Goal: Information Seeking & Learning: Learn about a topic

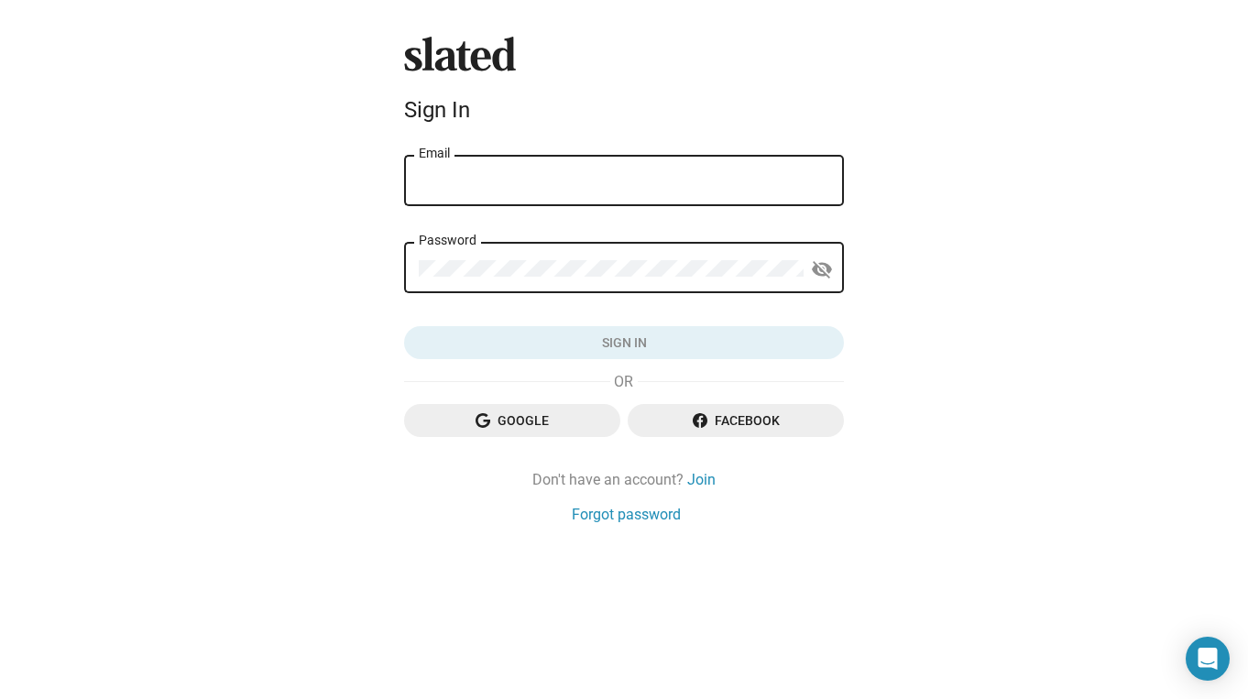
click at [558, 423] on span "Google" at bounding box center [512, 420] width 187 height 33
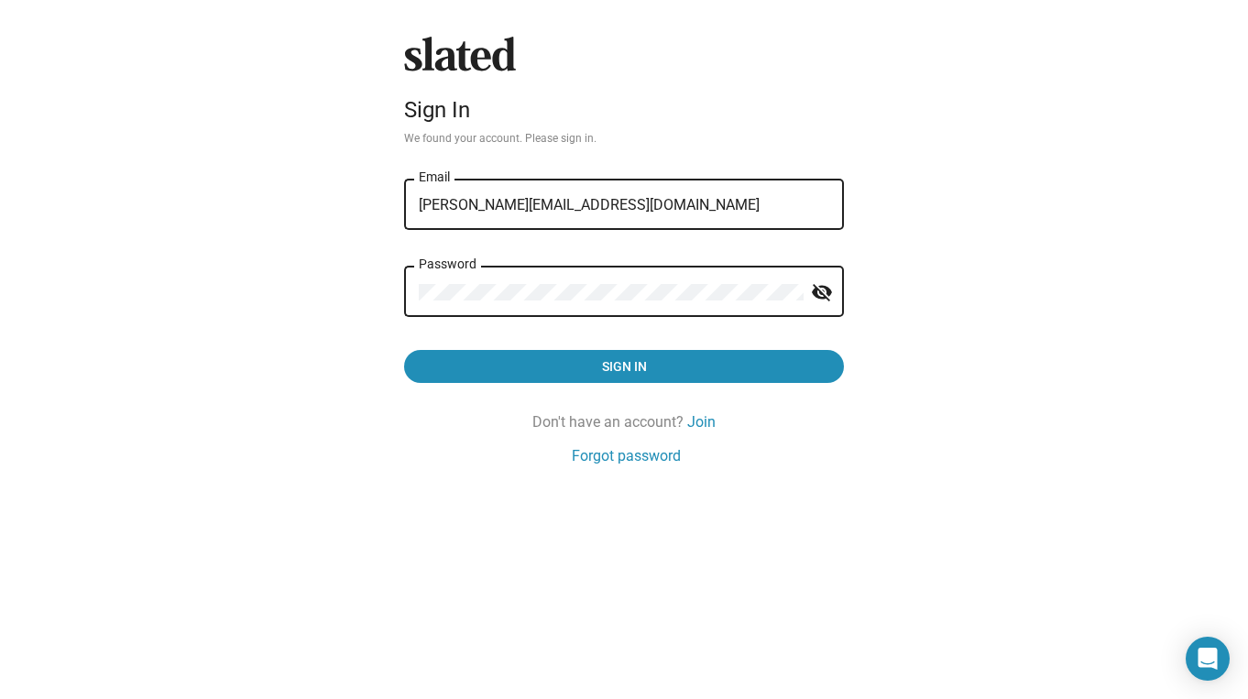
click at [404, 350] on button "Sign in" at bounding box center [624, 366] width 440 height 33
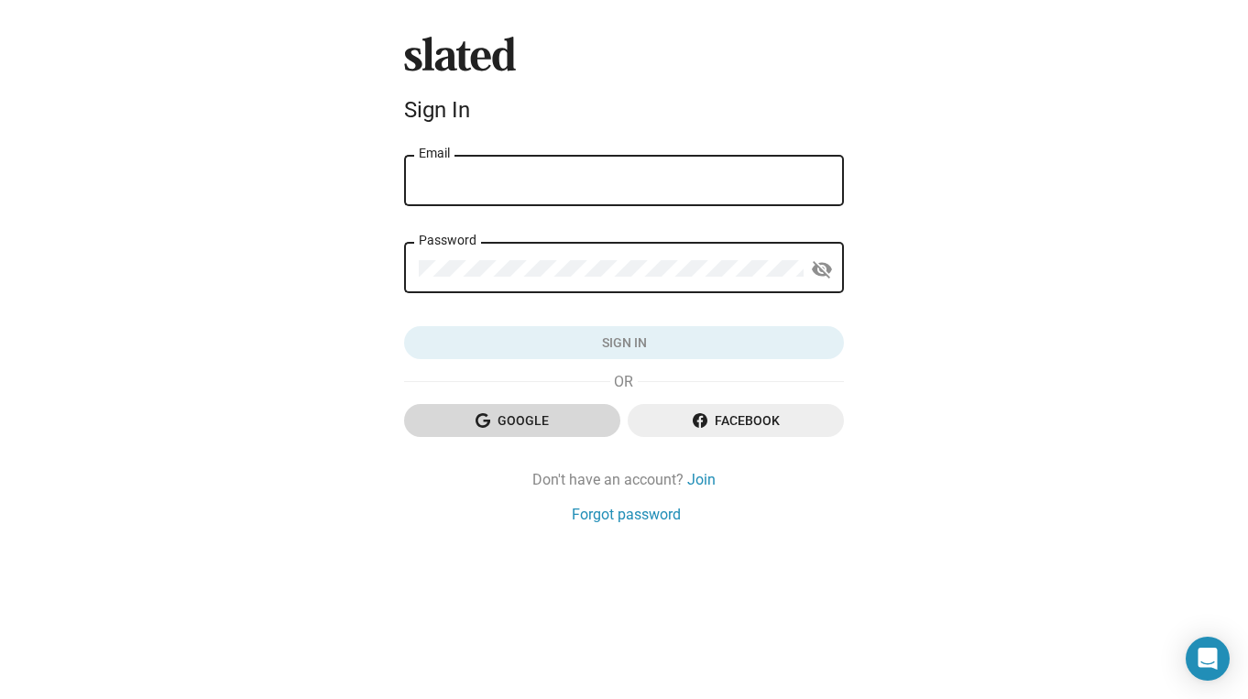
click at [544, 422] on span "Google" at bounding box center [512, 420] width 187 height 33
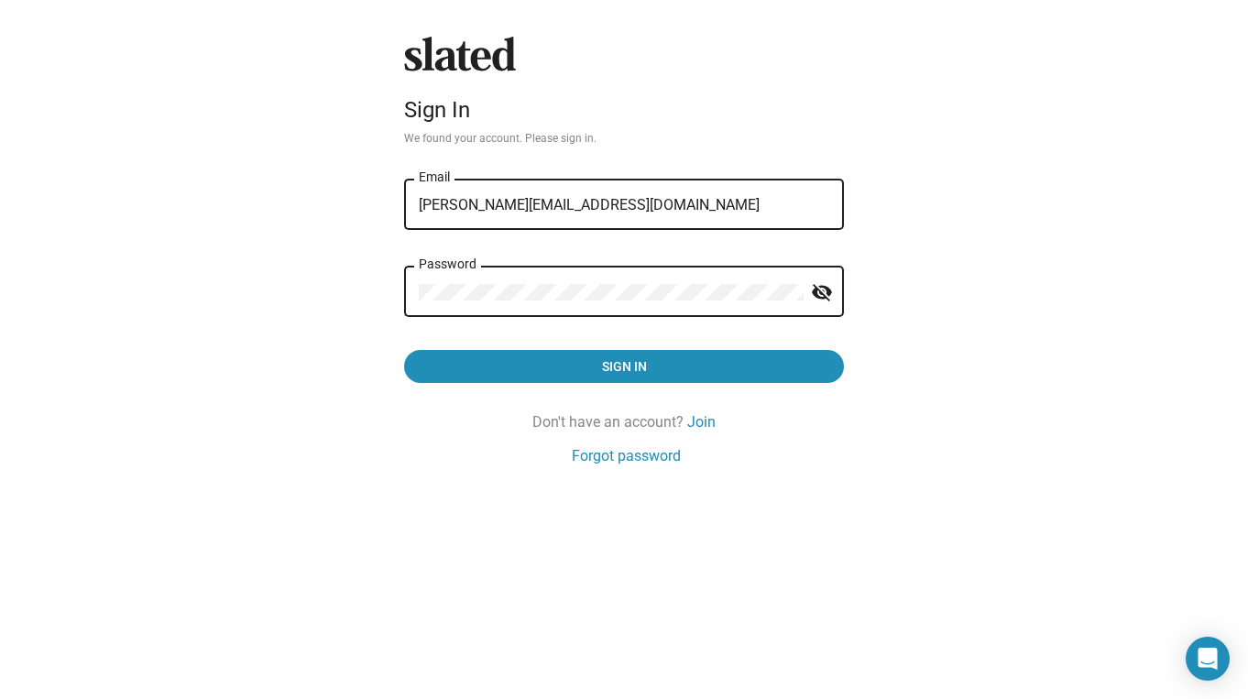
click at [404, 350] on button "Sign in" at bounding box center [624, 366] width 440 height 33
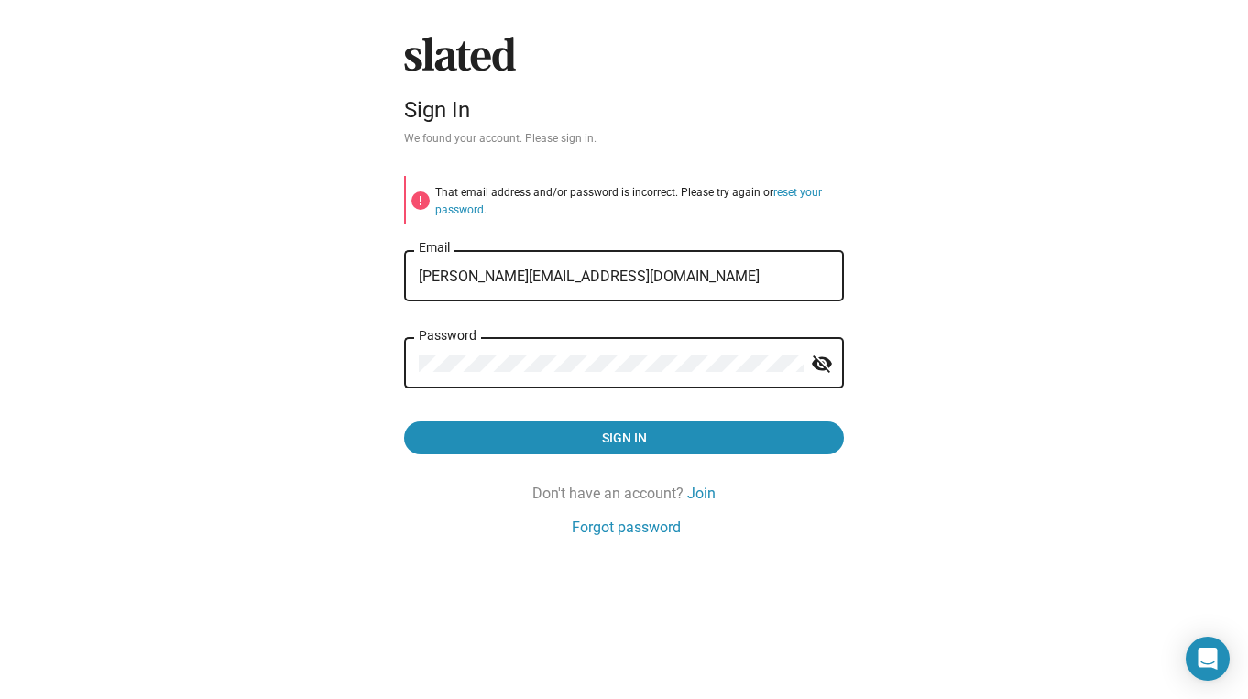
click at [404, 422] on button "Sign in" at bounding box center [624, 438] width 440 height 33
click at [793, 189] on link "reset your password" at bounding box center [628, 201] width 387 height 30
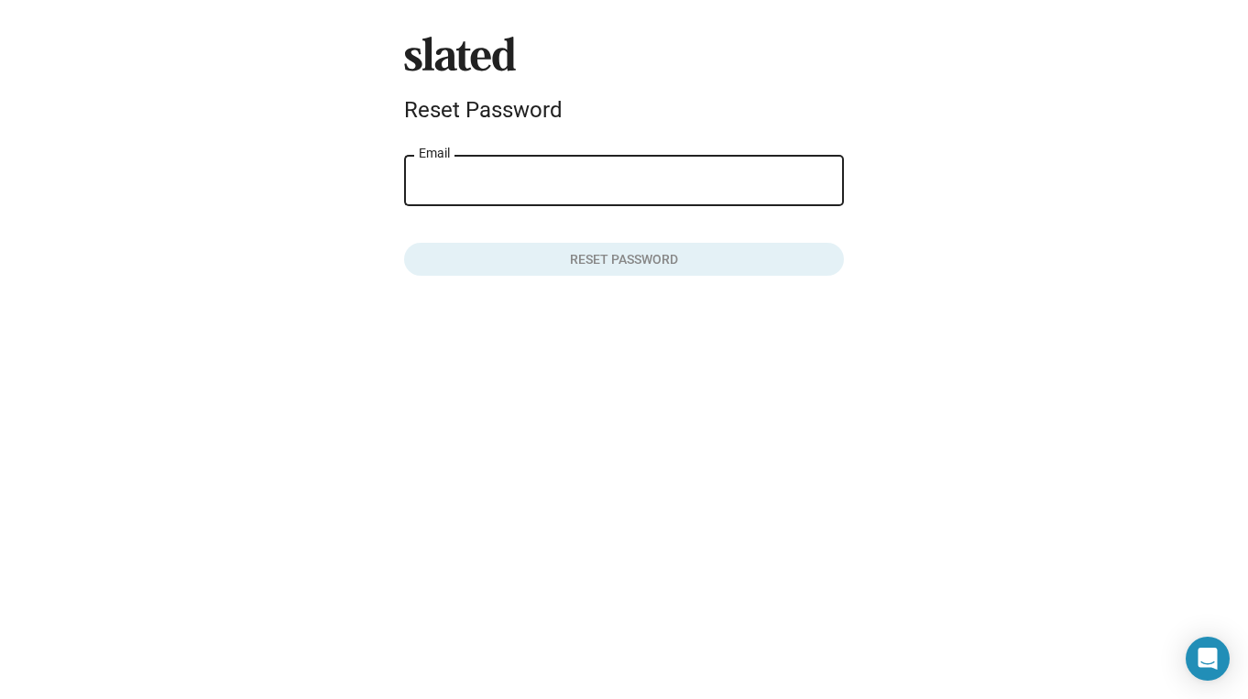
click at [663, 174] on input "Email" at bounding box center [624, 181] width 411 height 16
type input "[PERSON_NAME][EMAIL_ADDRESS][DOMAIN_NAME]"
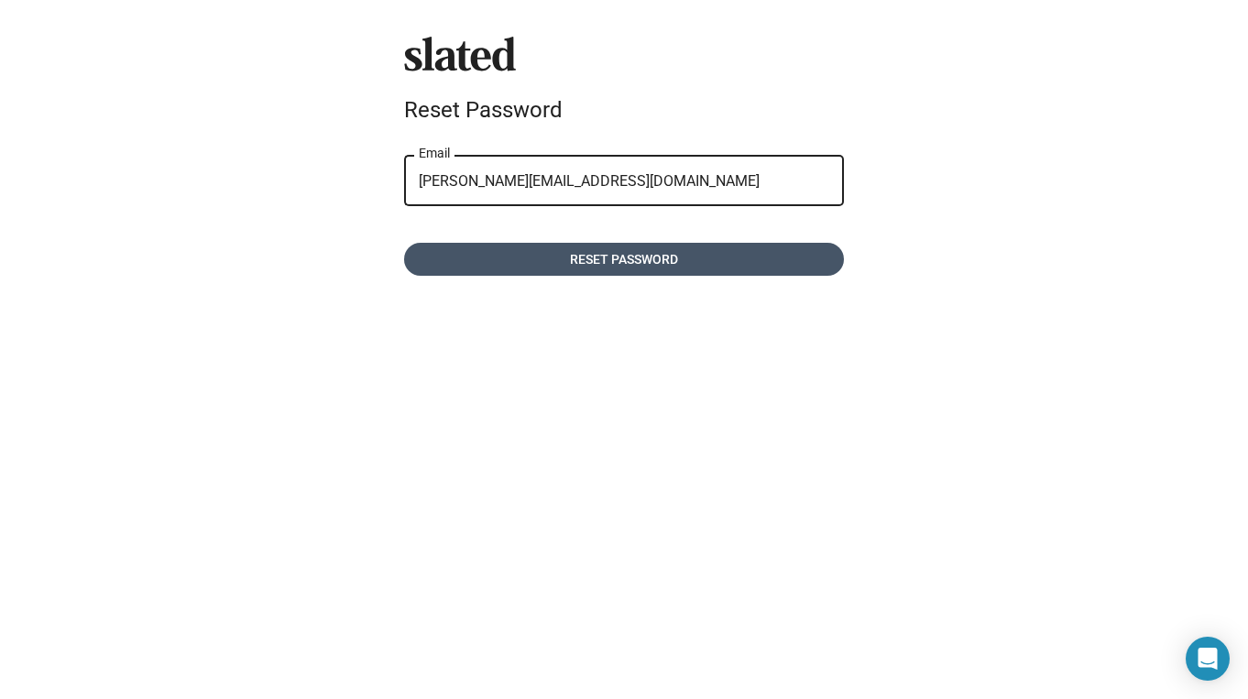
click at [624, 252] on span "Reset password" at bounding box center [624, 259] width 411 height 33
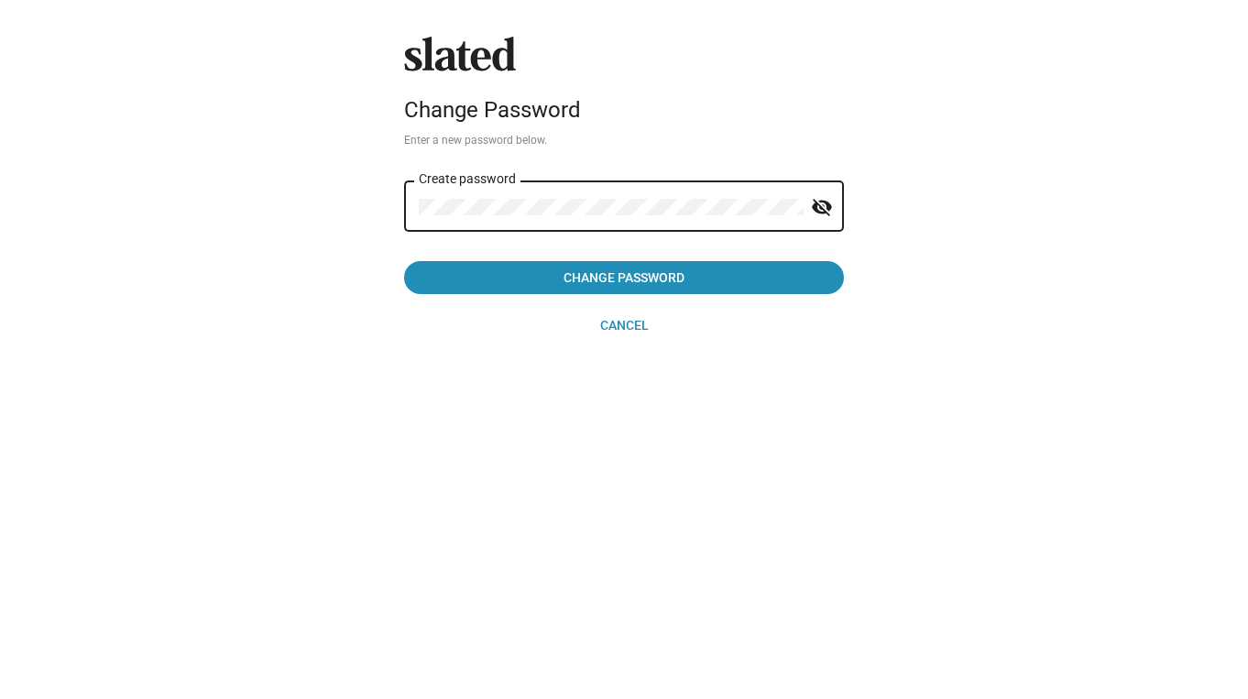
click at [404, 261] on button "Change Password" at bounding box center [624, 277] width 440 height 33
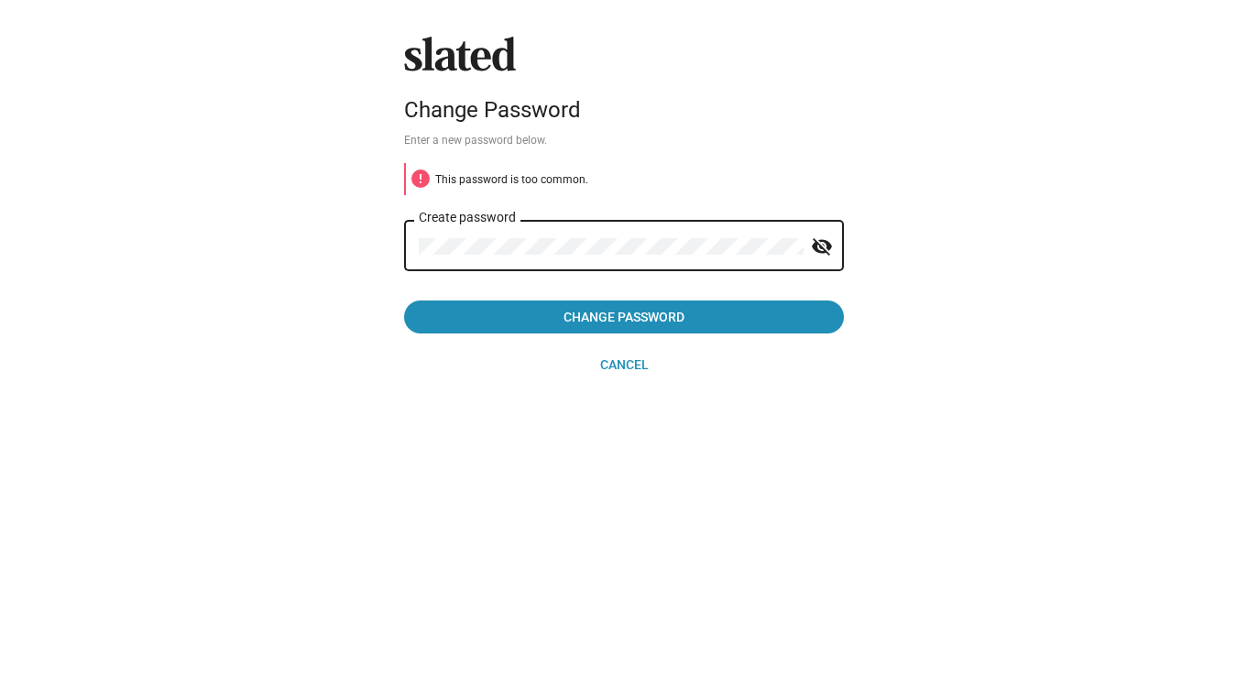
click at [404, 301] on button "Change Password" at bounding box center [624, 317] width 440 height 33
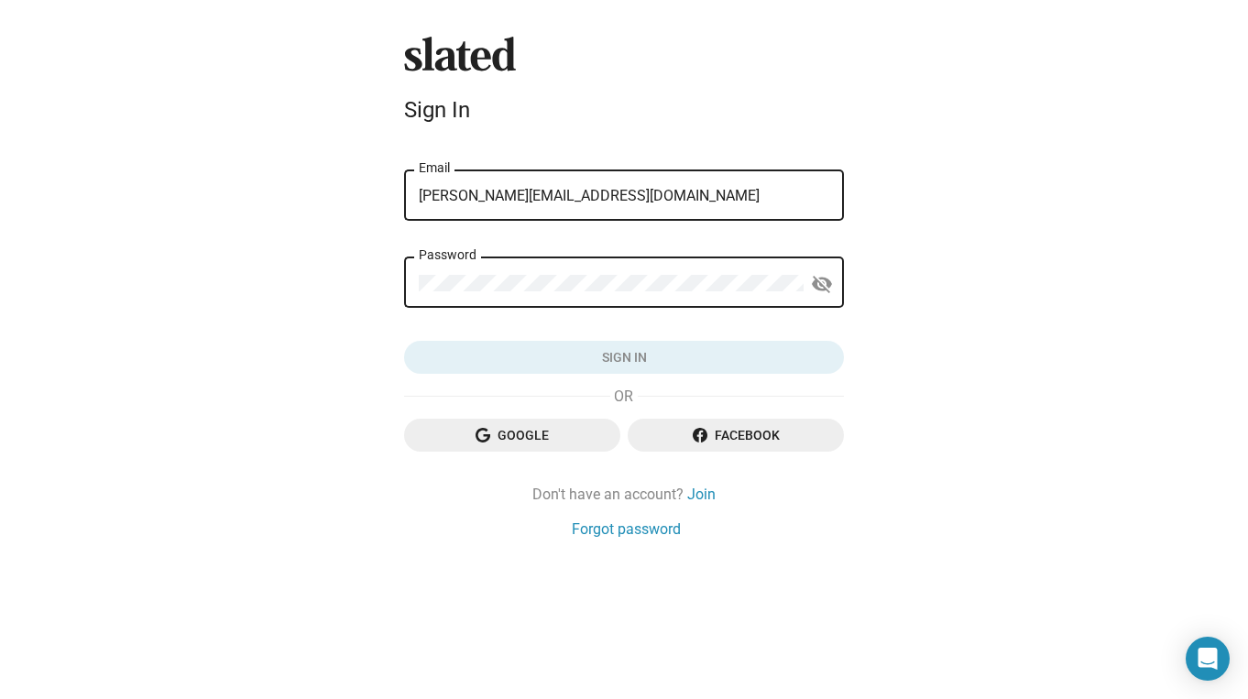
click at [581, 318] on form "check_circle Your password has been updated. Please sign in. [PERSON_NAME][EMAI…" at bounding box center [624, 255] width 440 height 237
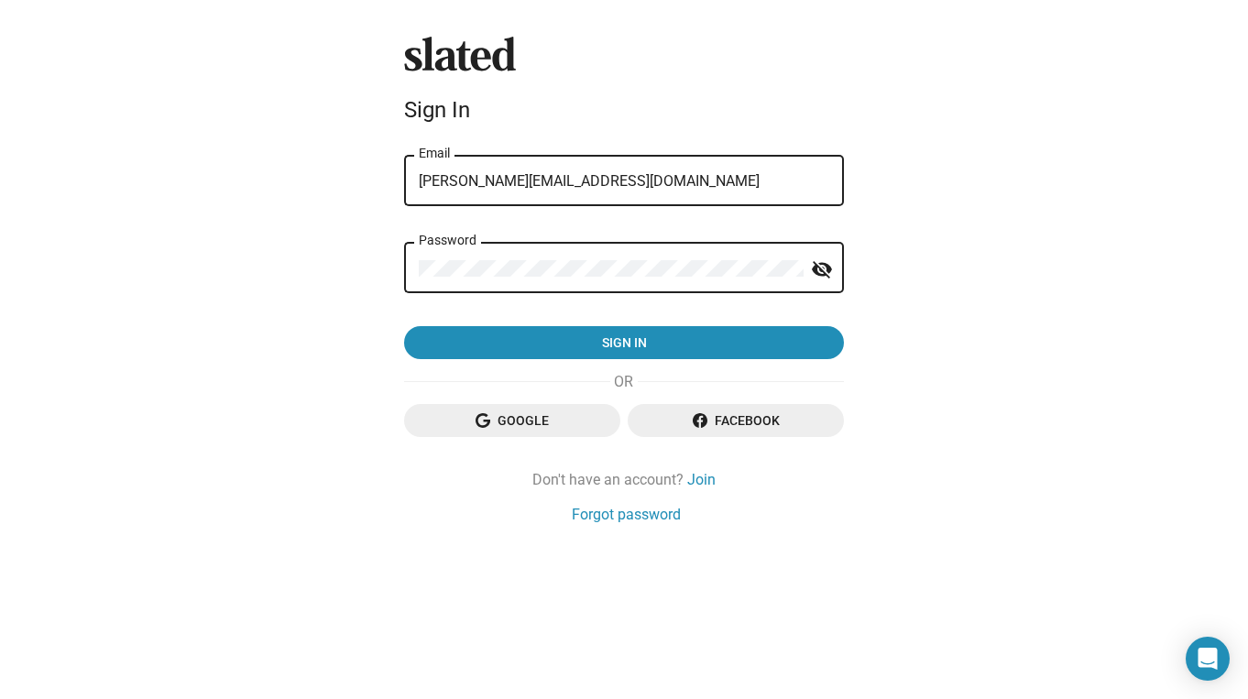
click at [404, 326] on button "Sign in" at bounding box center [624, 342] width 440 height 33
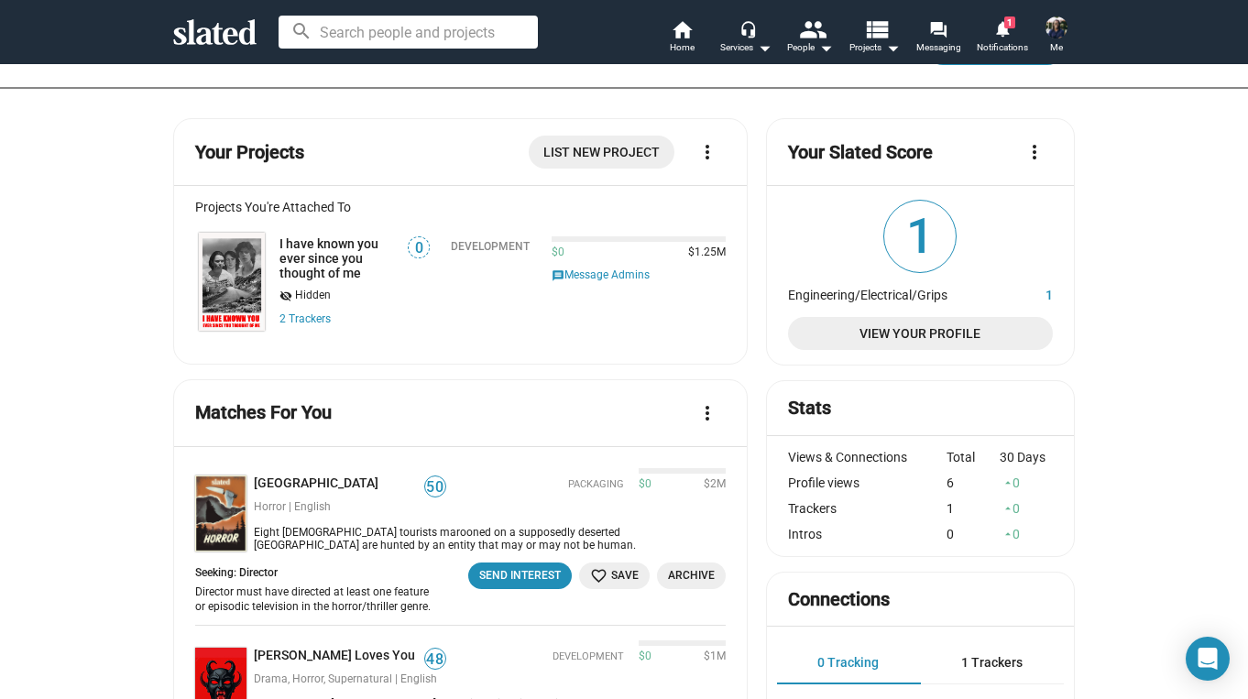
scroll to position [91, 0]
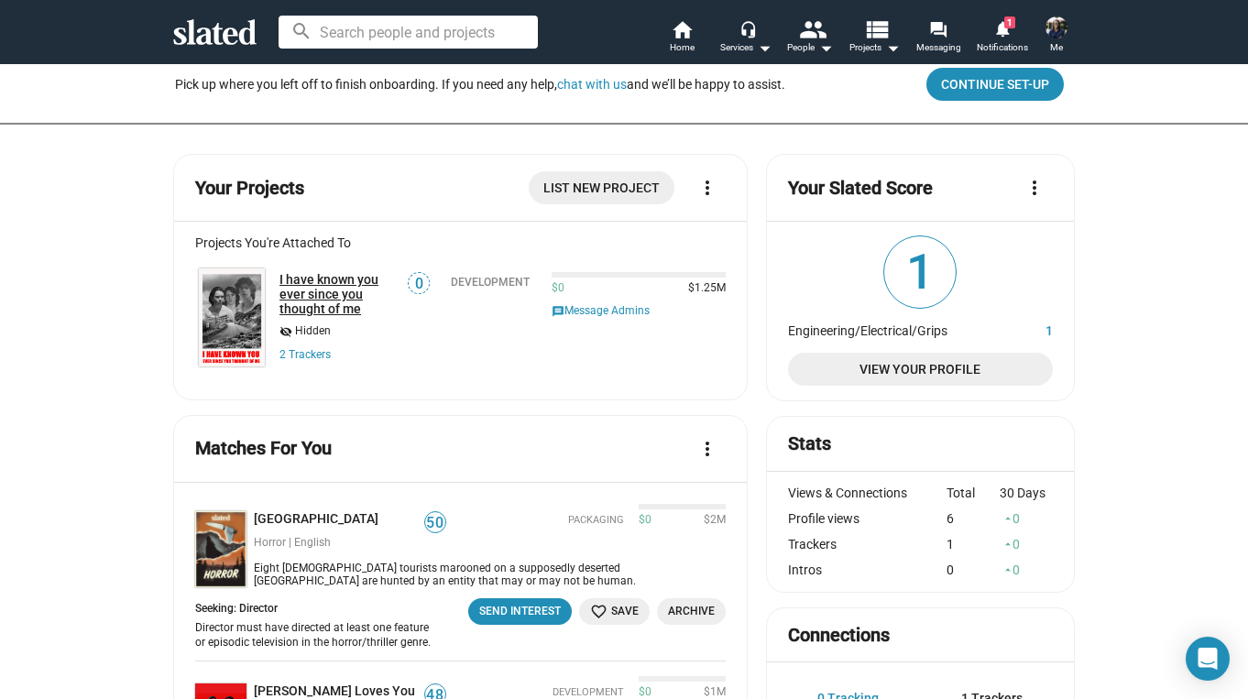
click at [318, 301] on link "I have known you ever since you thought of me" at bounding box center [338, 294] width 116 height 44
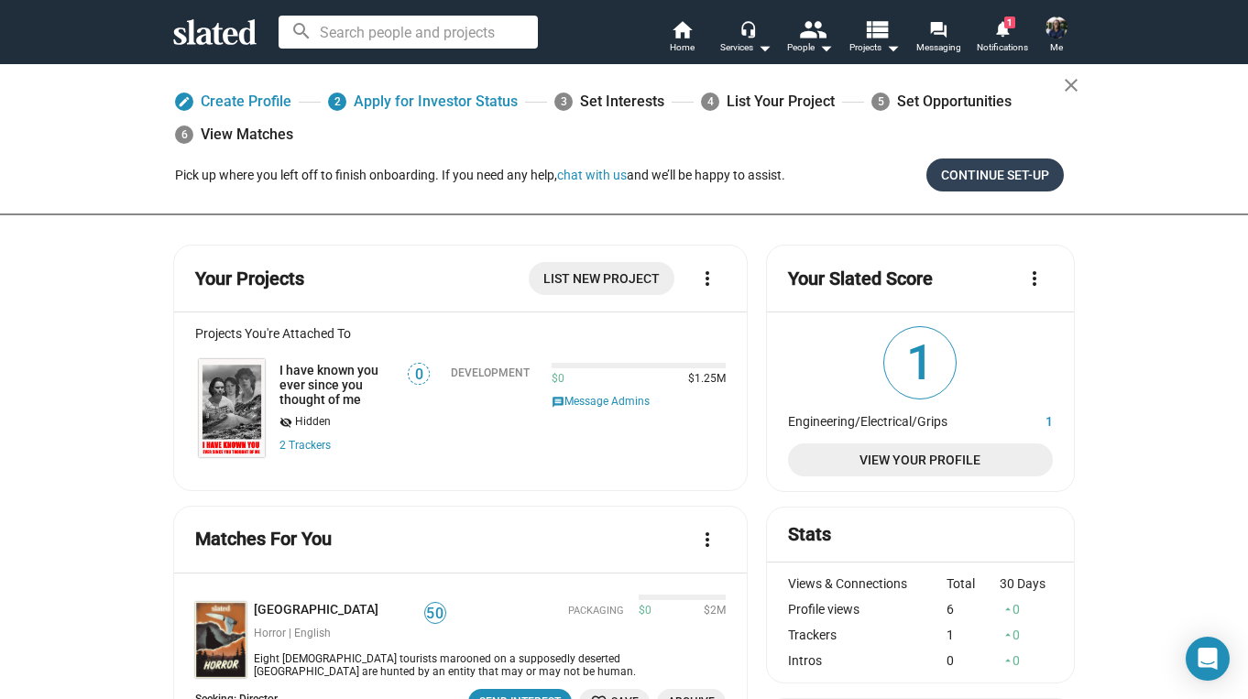
click at [1016, 170] on span "Continue Set-up" at bounding box center [995, 175] width 108 height 33
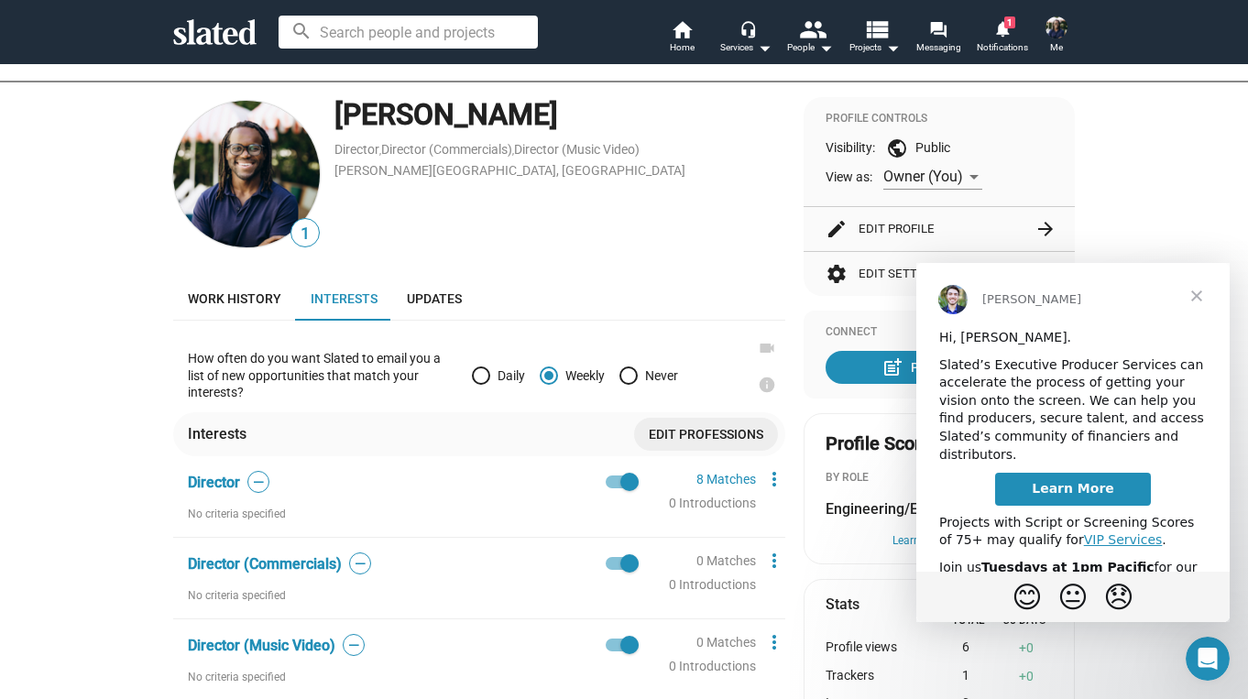
scroll to position [167, 0]
click at [1194, 297] on span "Close" at bounding box center [1197, 296] width 66 height 66
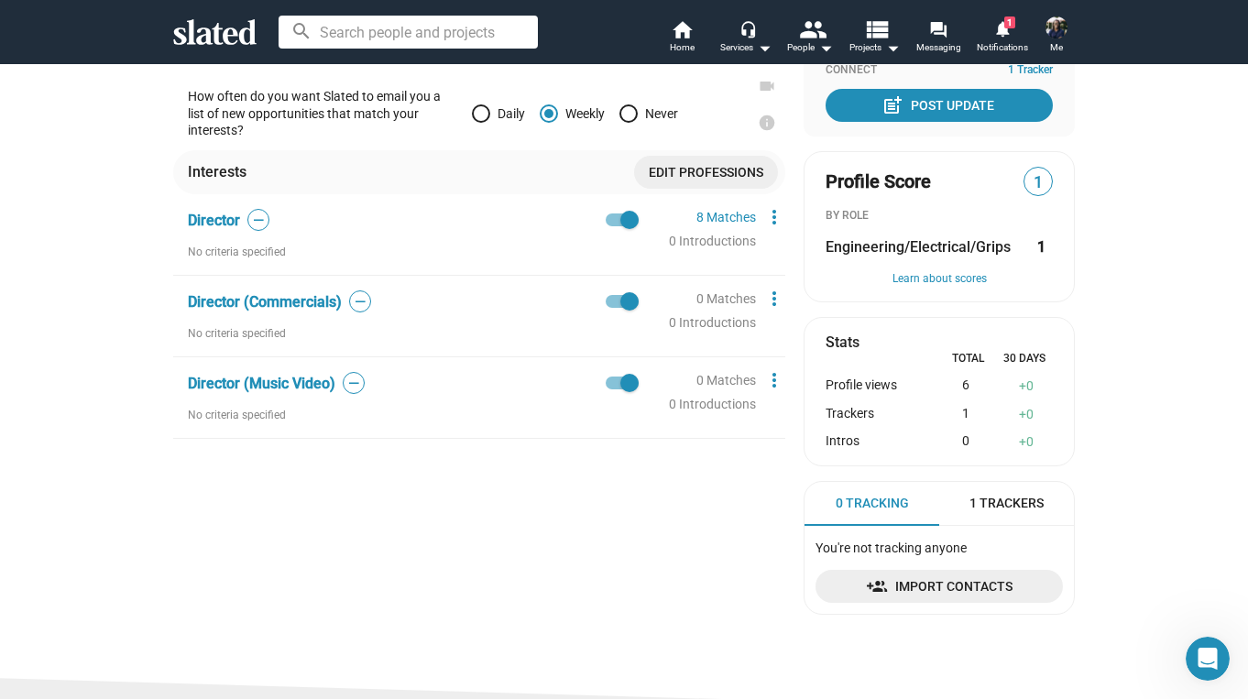
scroll to position [440, 0]
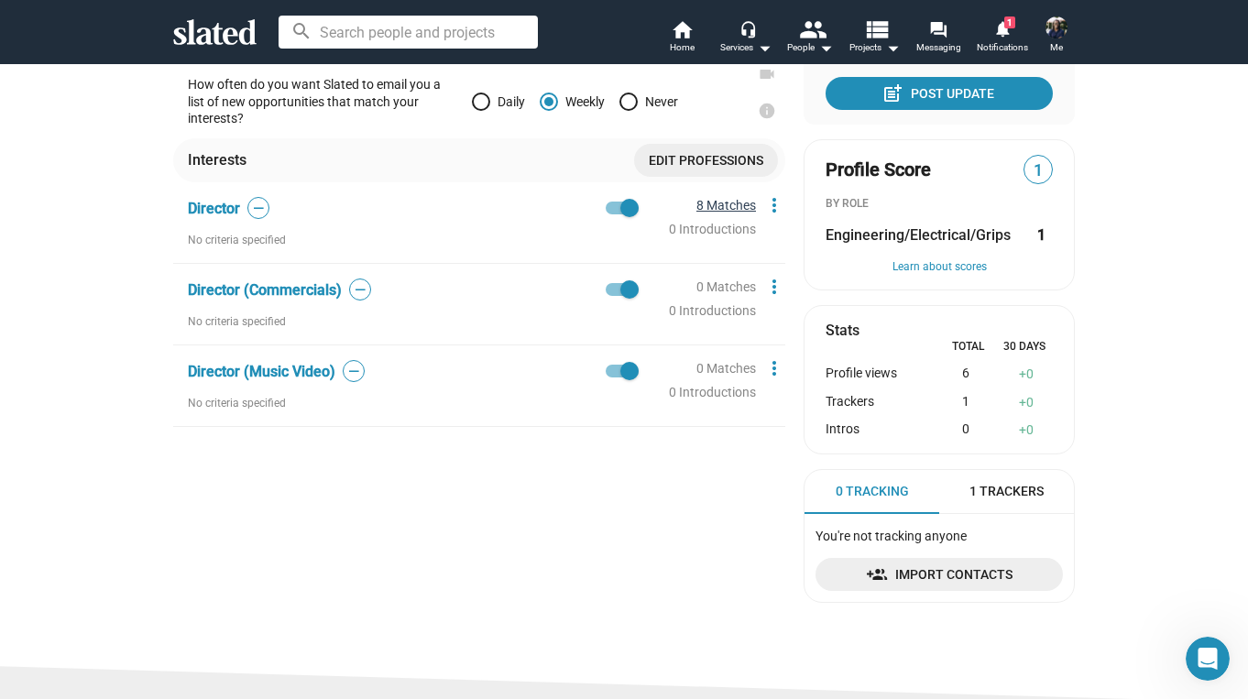
click at [738, 206] on link "8 Matches" at bounding box center [727, 205] width 60 height 15
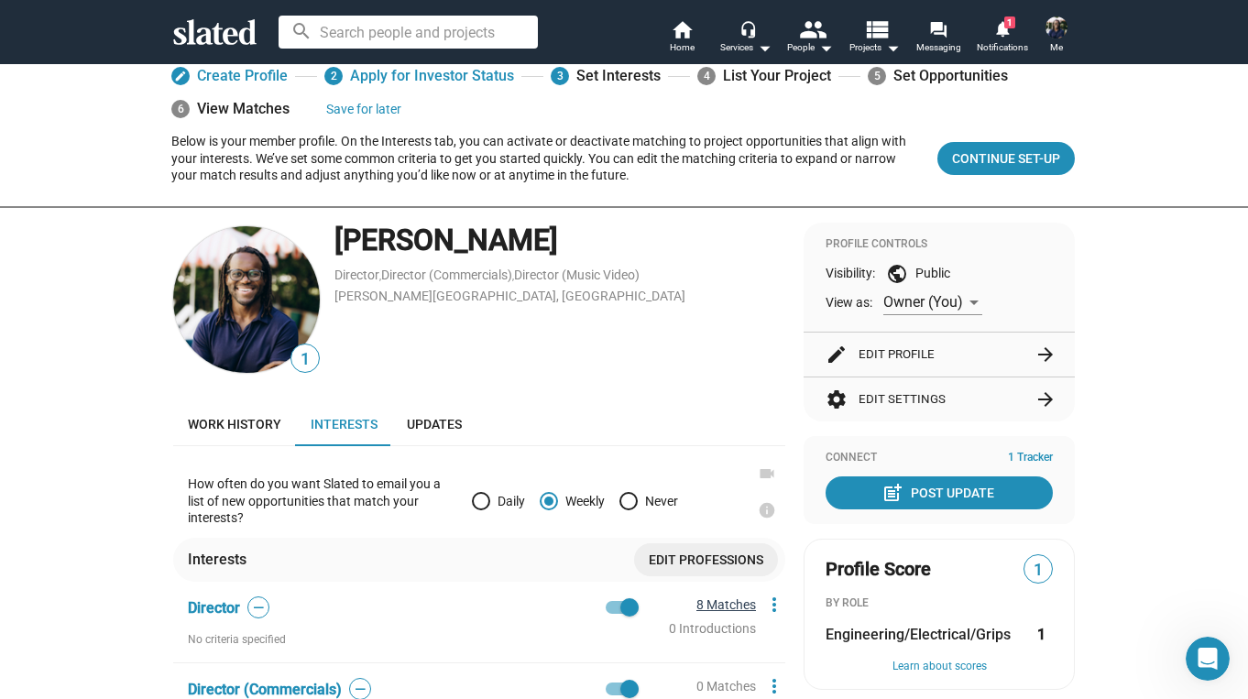
scroll to position [0, 0]
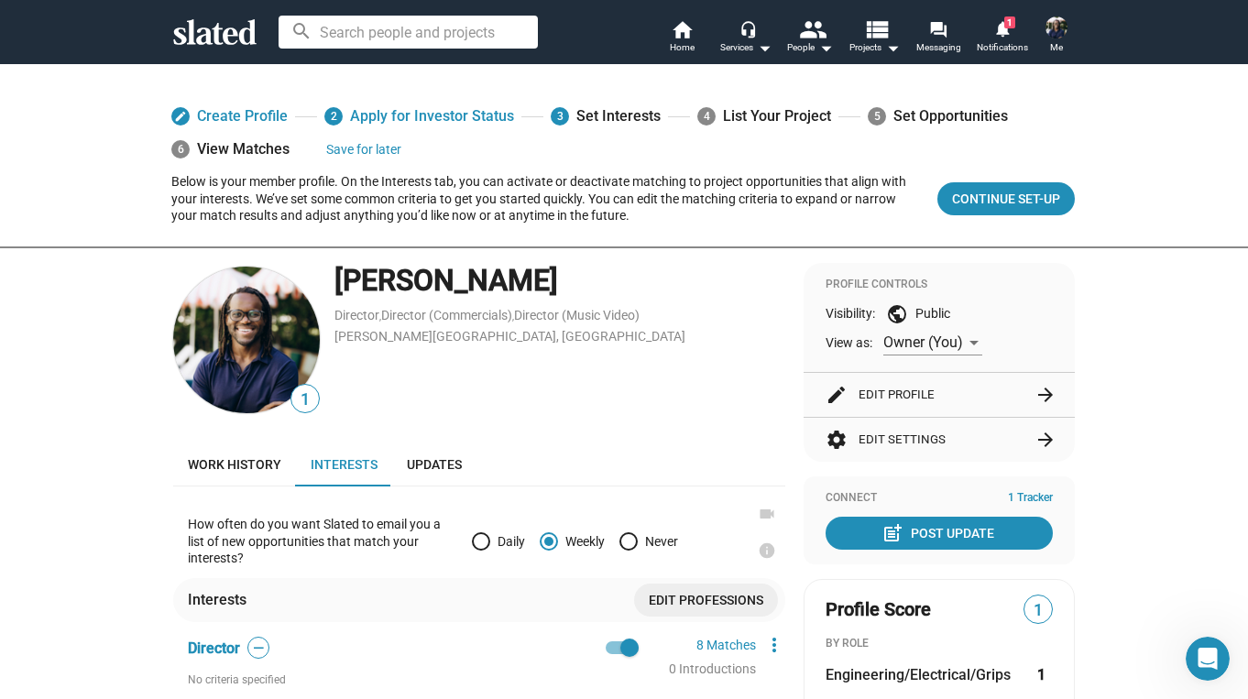
click at [773, 114] on div "4 List Your Project" at bounding box center [765, 116] width 134 height 33
click at [1005, 211] on span "Continue Set-up" at bounding box center [1006, 198] width 108 height 33
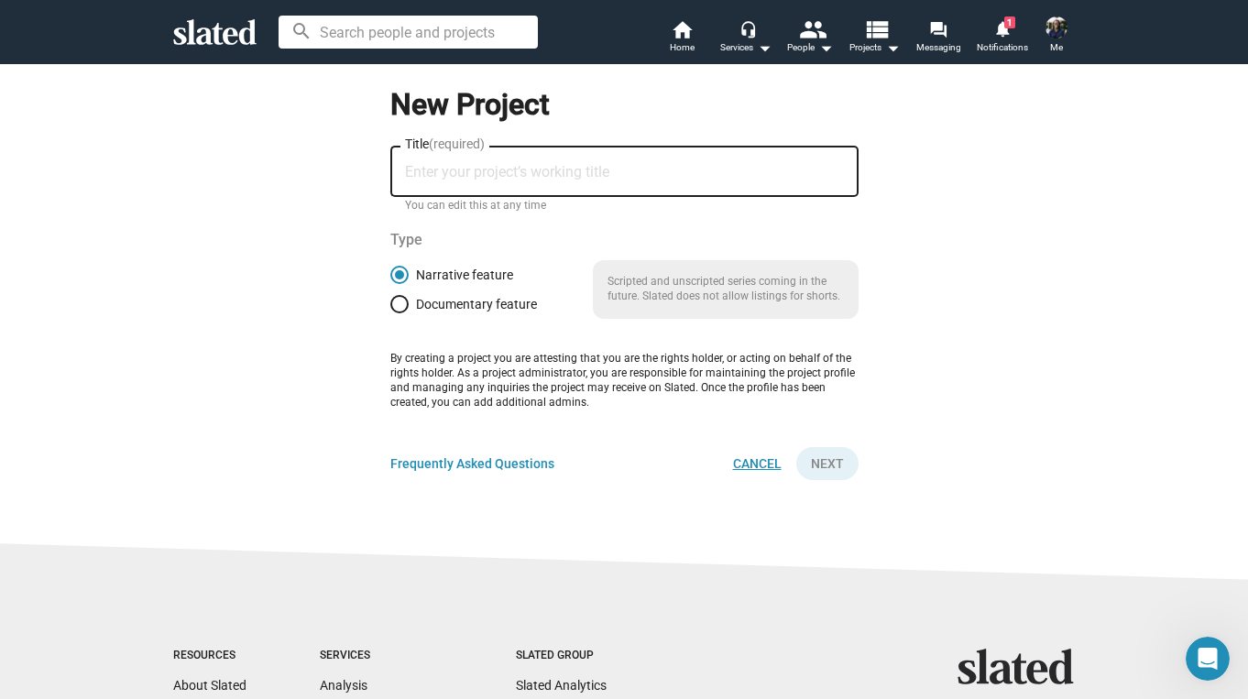
click at [752, 467] on span "Cancel" at bounding box center [757, 463] width 49 height 33
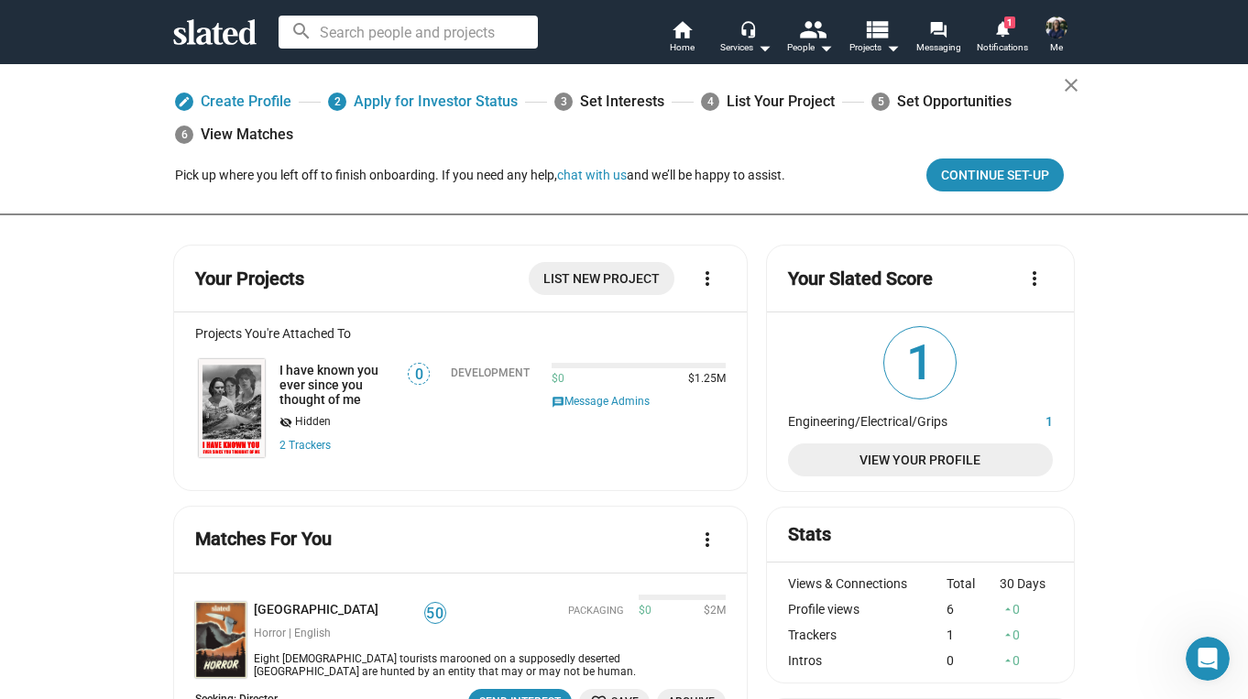
click at [897, 96] on div "5 Set Opportunities" at bounding box center [942, 101] width 140 height 33
click at [743, 41] on div "Services arrow_drop_down" at bounding box center [745, 48] width 51 height 22
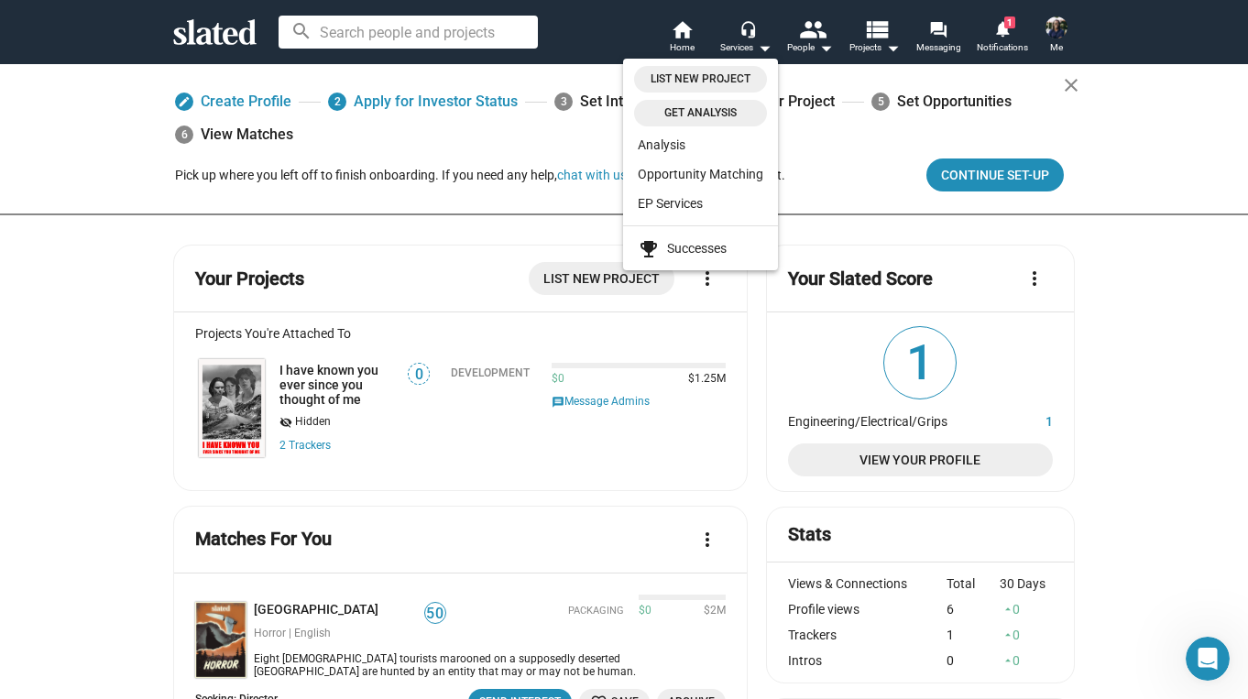
click at [880, 47] on div at bounding box center [624, 349] width 1248 height 699
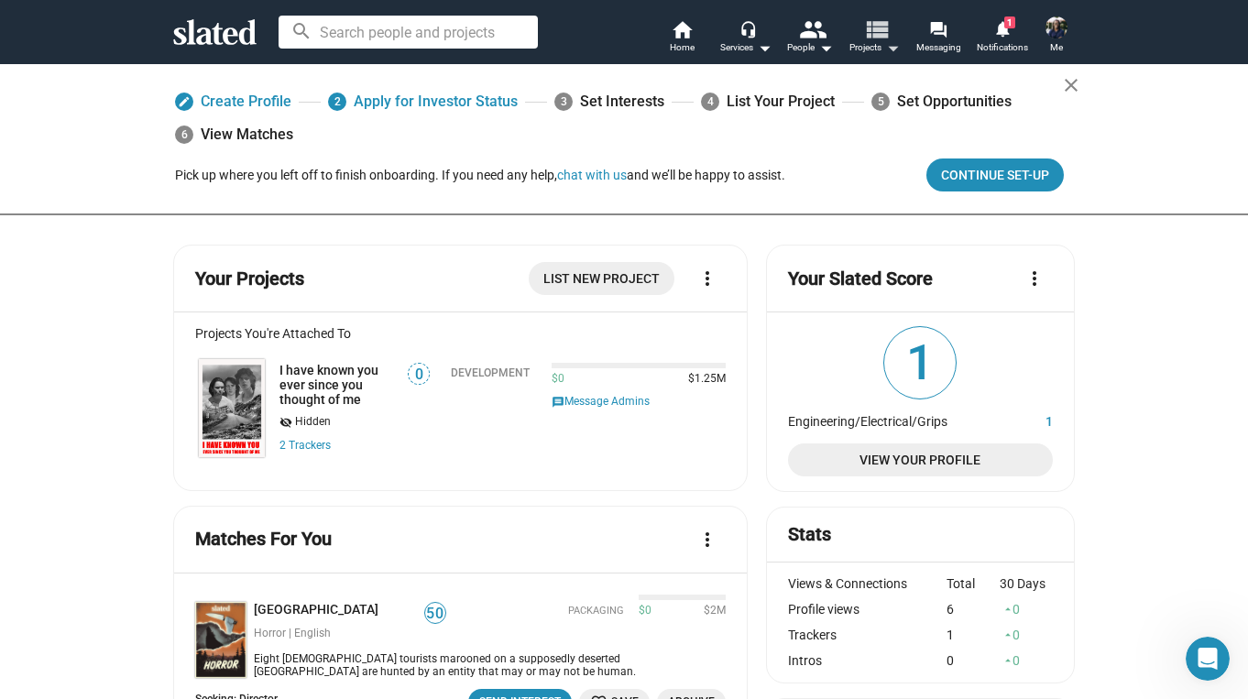
click at [876, 27] on mat-icon "view_list" at bounding box center [876, 29] width 27 height 27
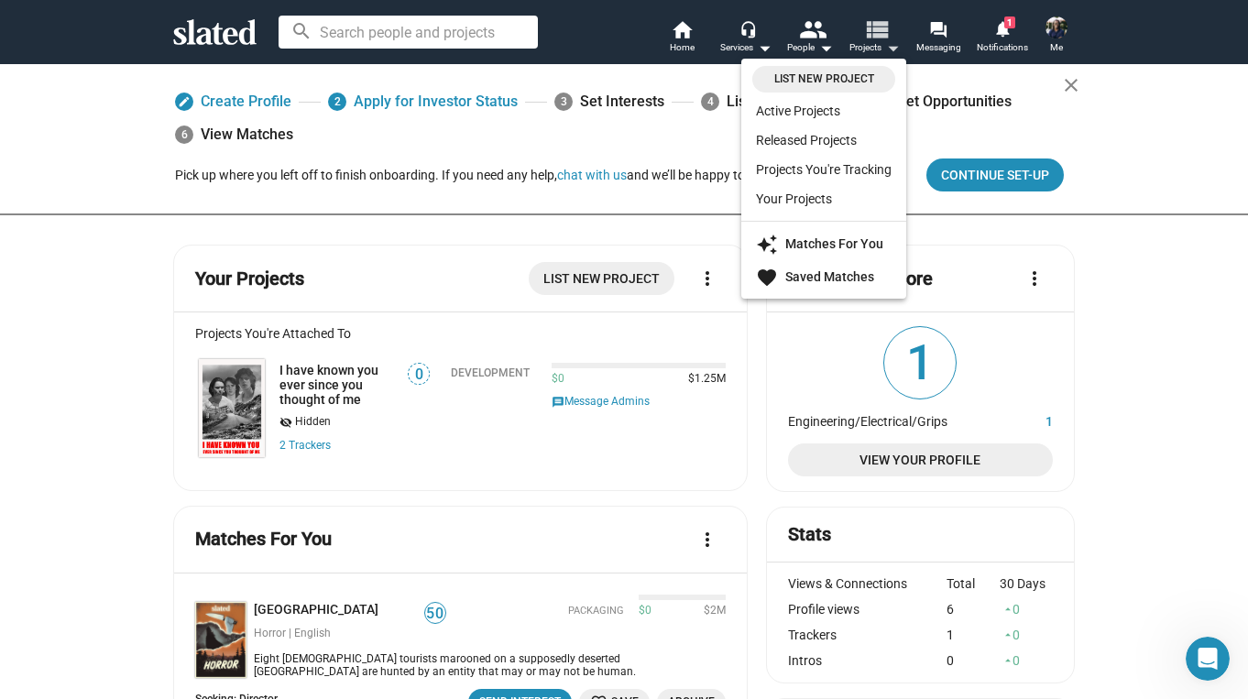
click at [876, 27] on div at bounding box center [624, 349] width 1248 height 699
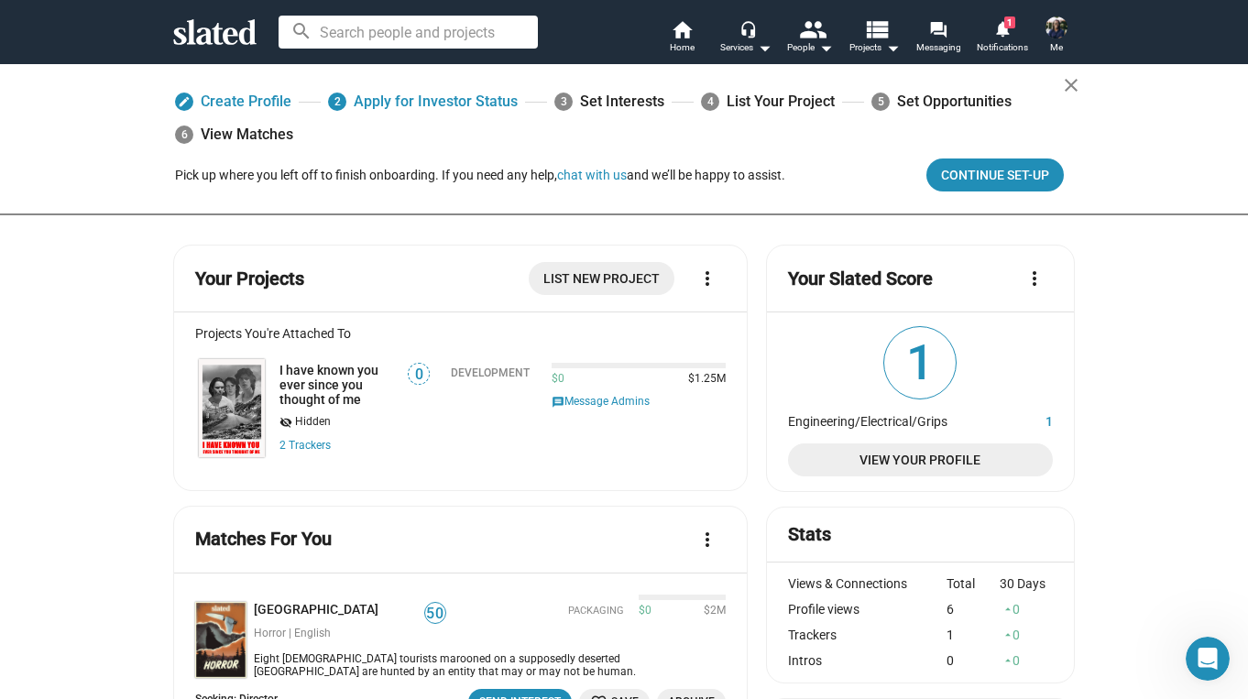
click at [397, 23] on input at bounding box center [408, 32] width 259 height 33
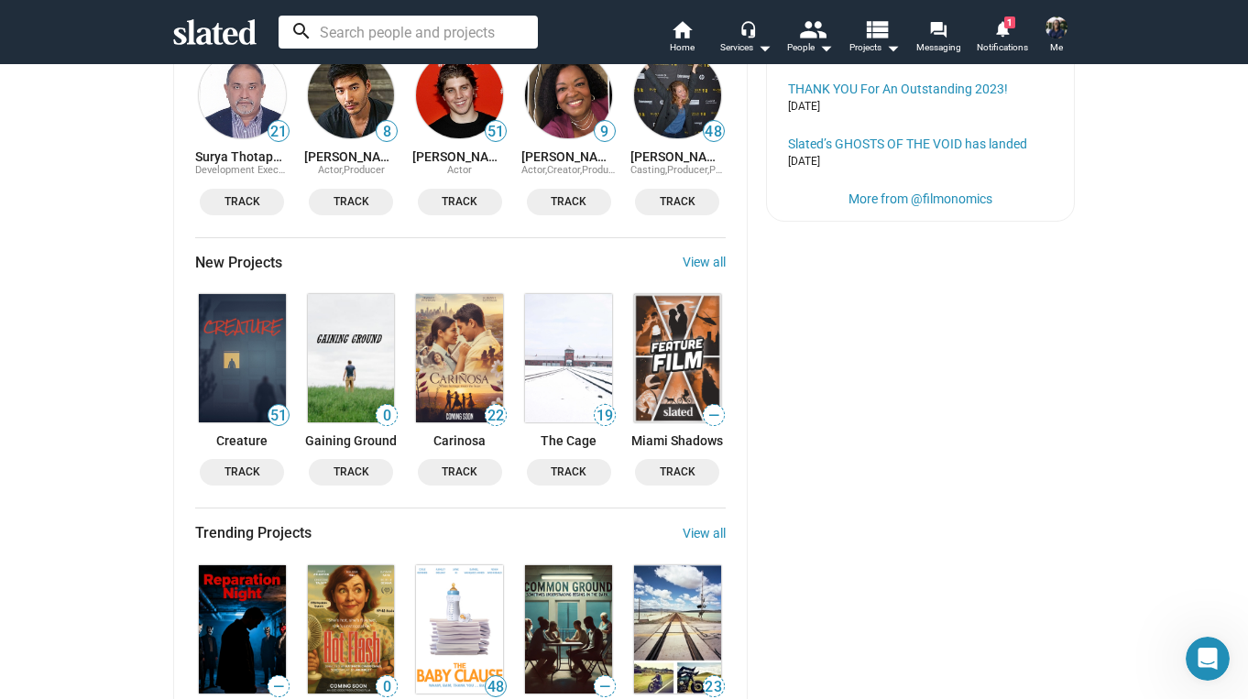
scroll to position [1931, 0]
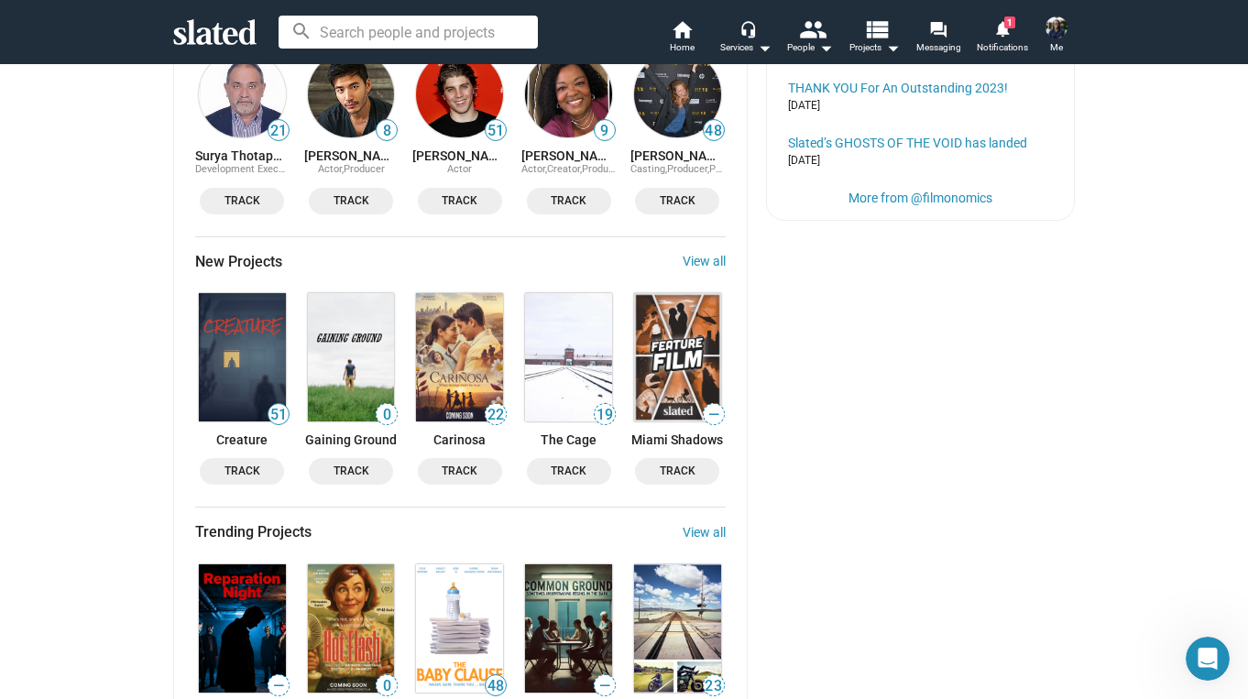
click at [336, 336] on img at bounding box center [351, 357] width 87 height 128
click at [265, 330] on img at bounding box center [242, 357] width 87 height 128
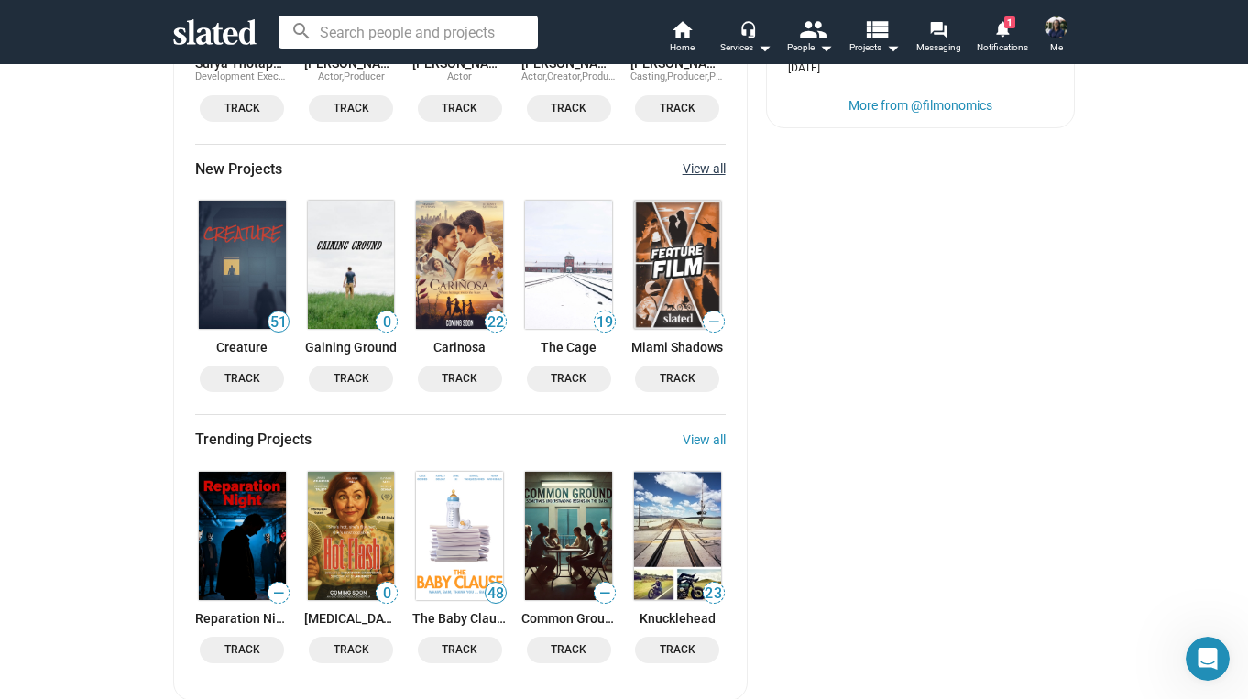
scroll to position [2029, 0]
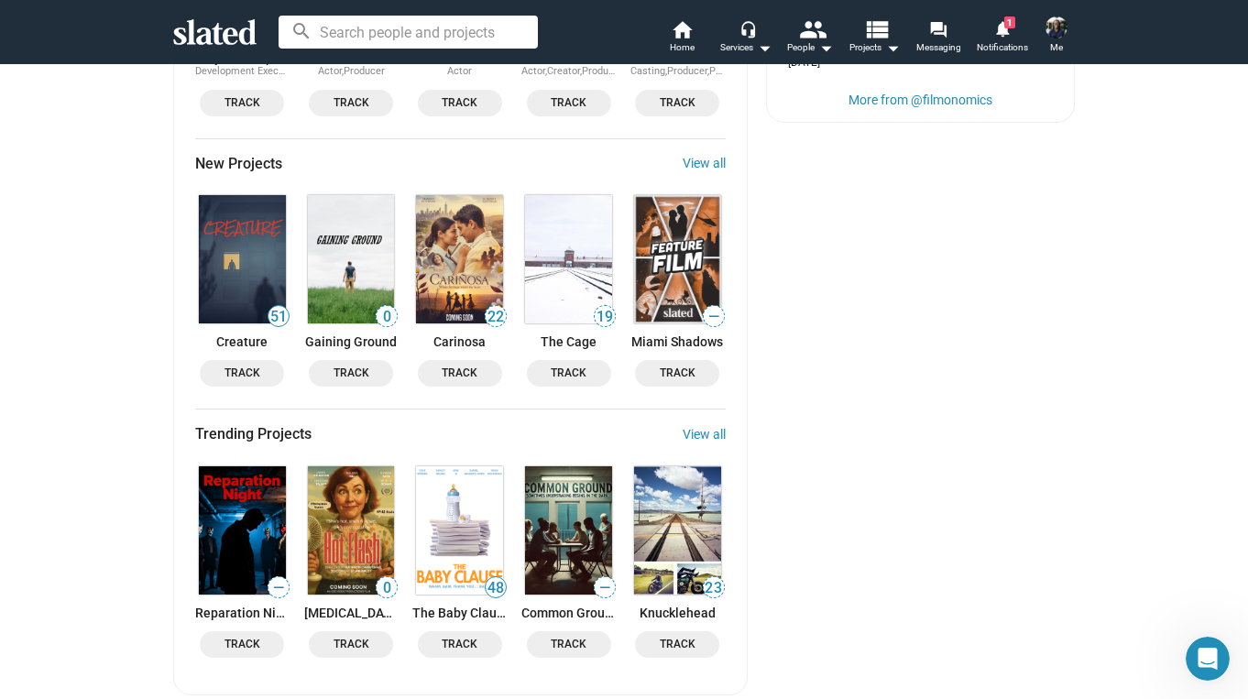
click at [559, 519] on img at bounding box center [568, 531] width 87 height 128
click at [700, 156] on link "View all" at bounding box center [704, 163] width 43 height 15
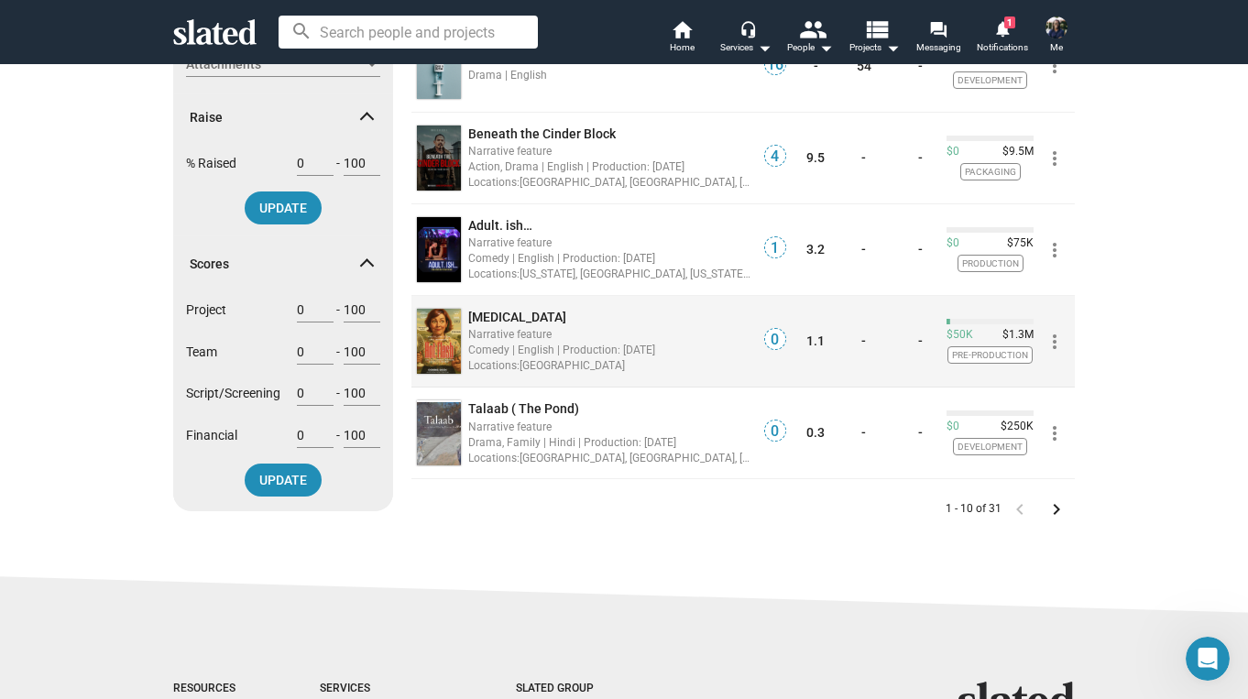
scroll to position [741, 0]
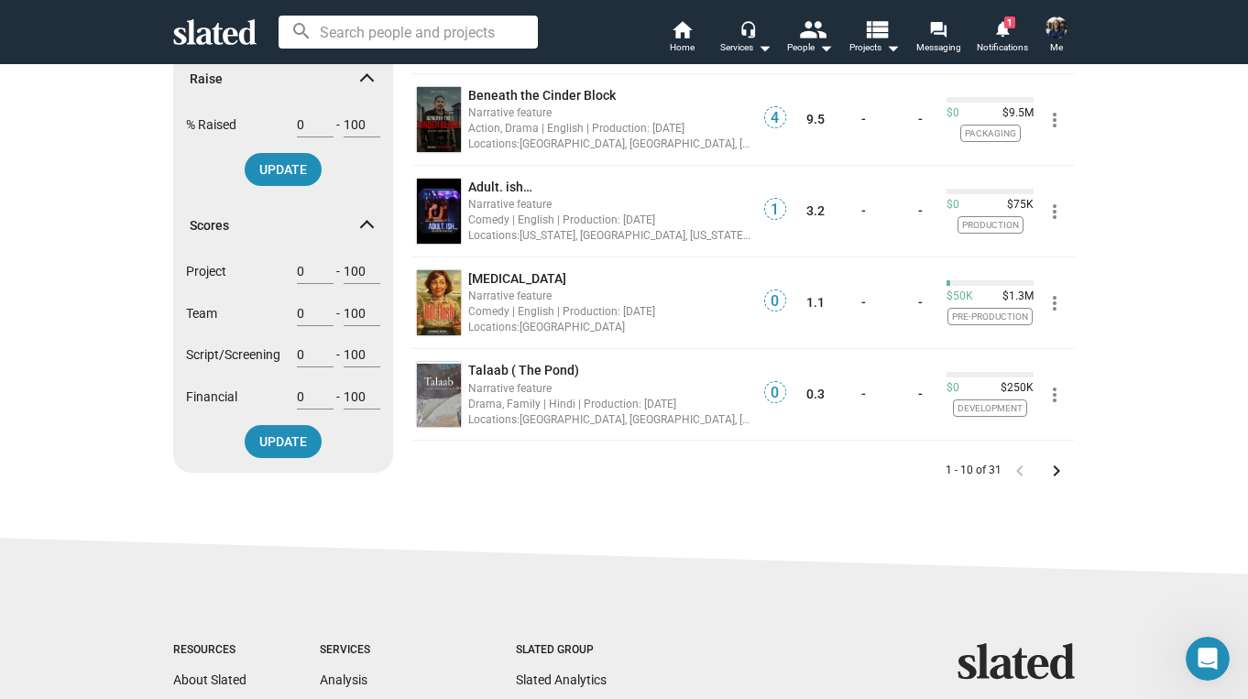
click at [1053, 461] on mat-icon "keyboard_arrow_right" at bounding box center [1057, 471] width 22 height 22
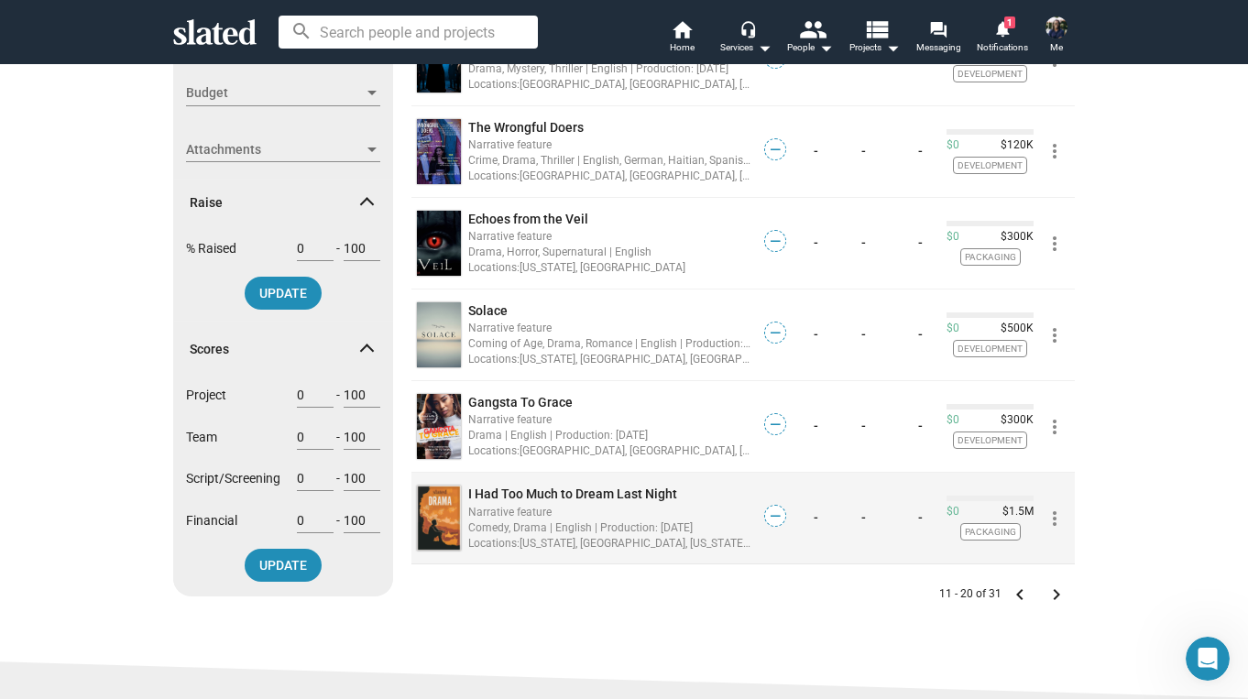
scroll to position [633, 0]
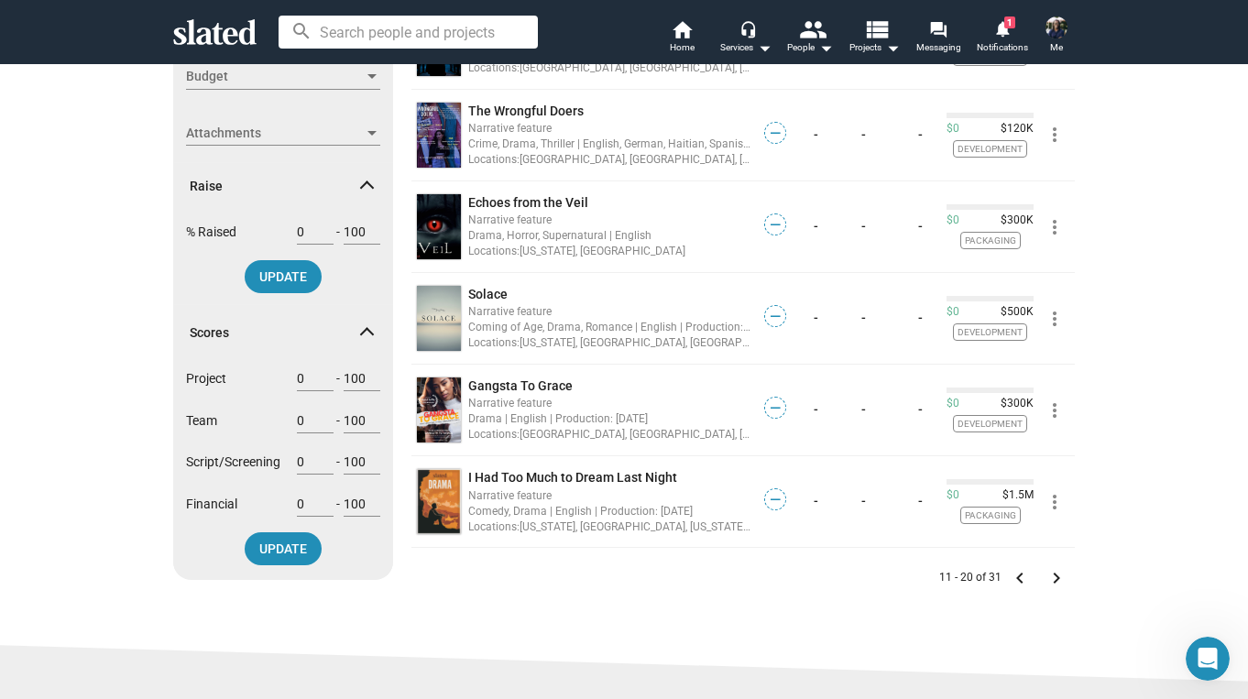
click at [1054, 578] on mat-icon "keyboard_arrow_right" at bounding box center [1057, 578] width 22 height 22
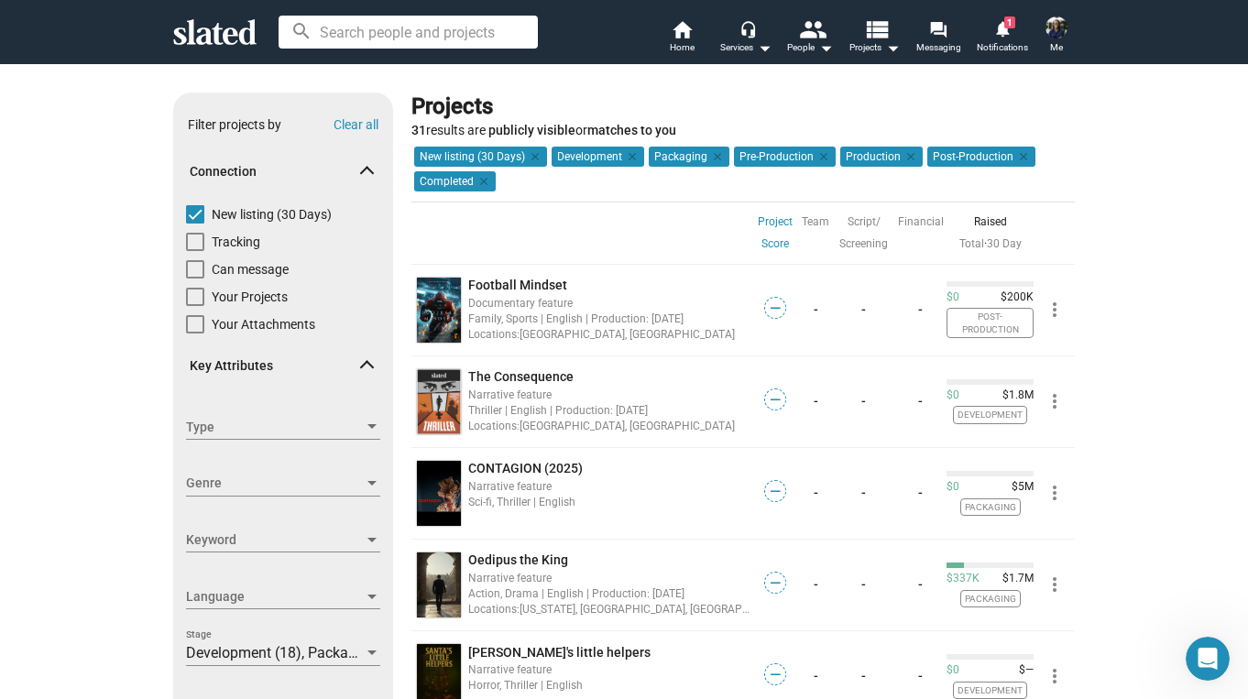
click at [418, 38] on input at bounding box center [408, 32] width 259 height 33
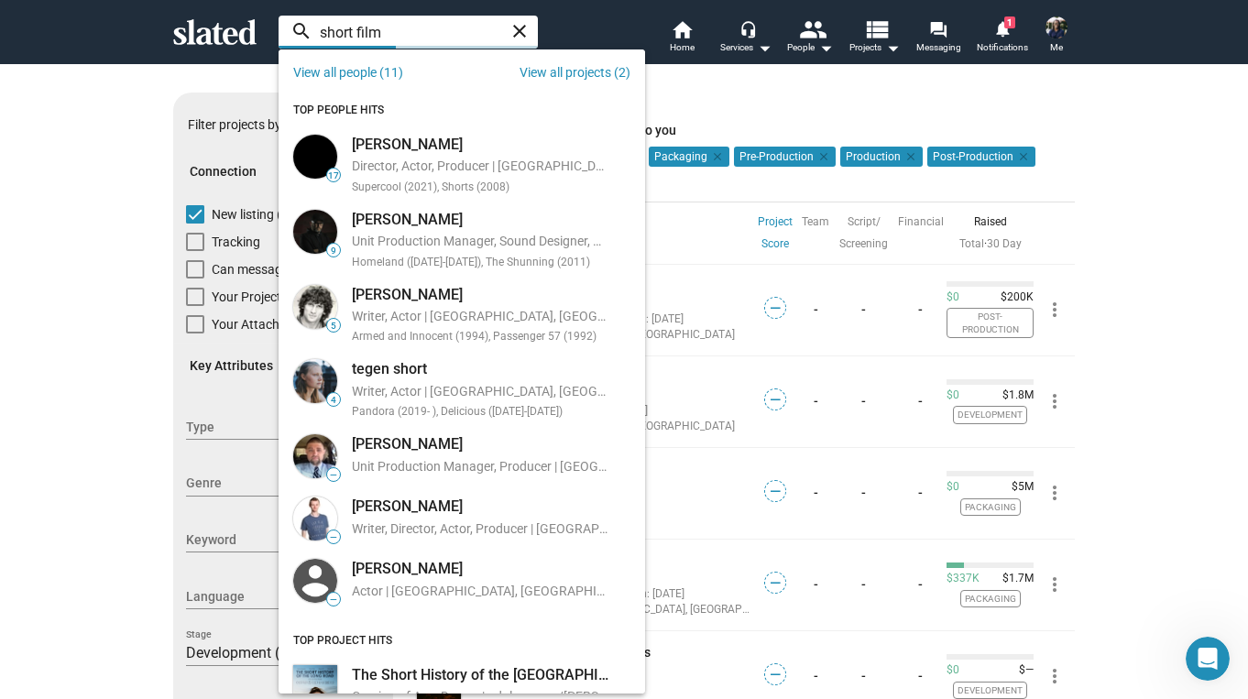
type input "short film"
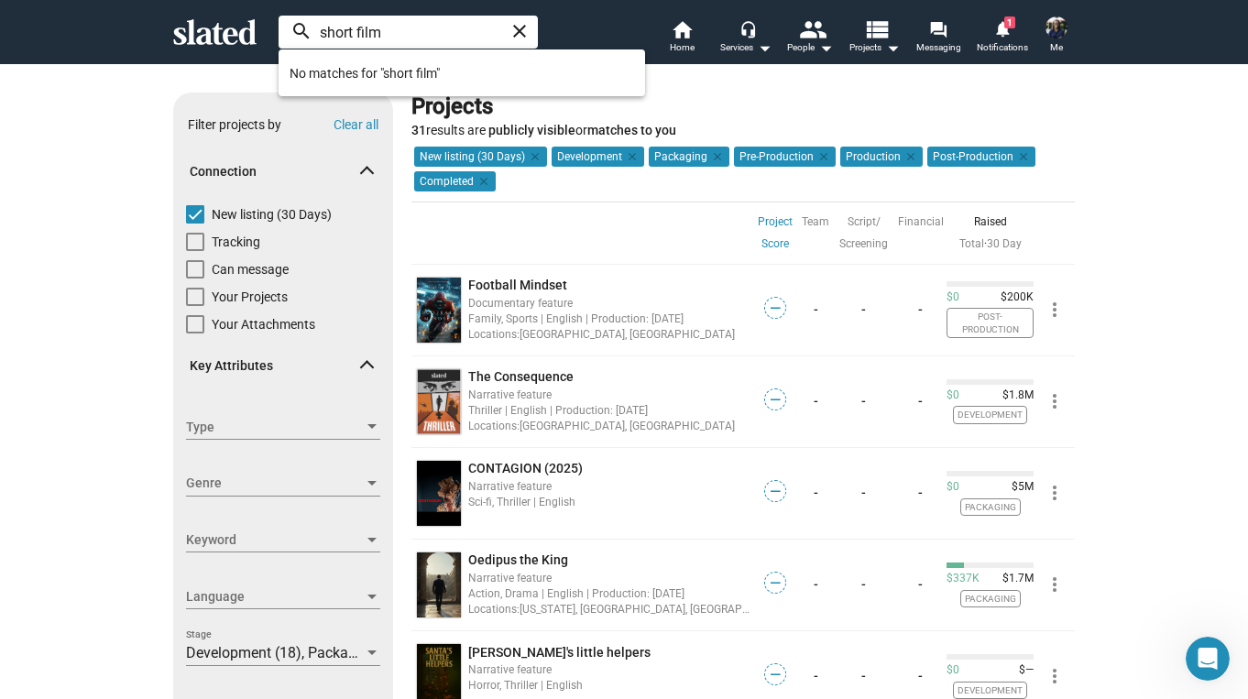
click at [421, 34] on input "short film" at bounding box center [408, 32] width 259 height 33
click at [668, 93] on div "Projects" at bounding box center [740, 107] width 656 height 29
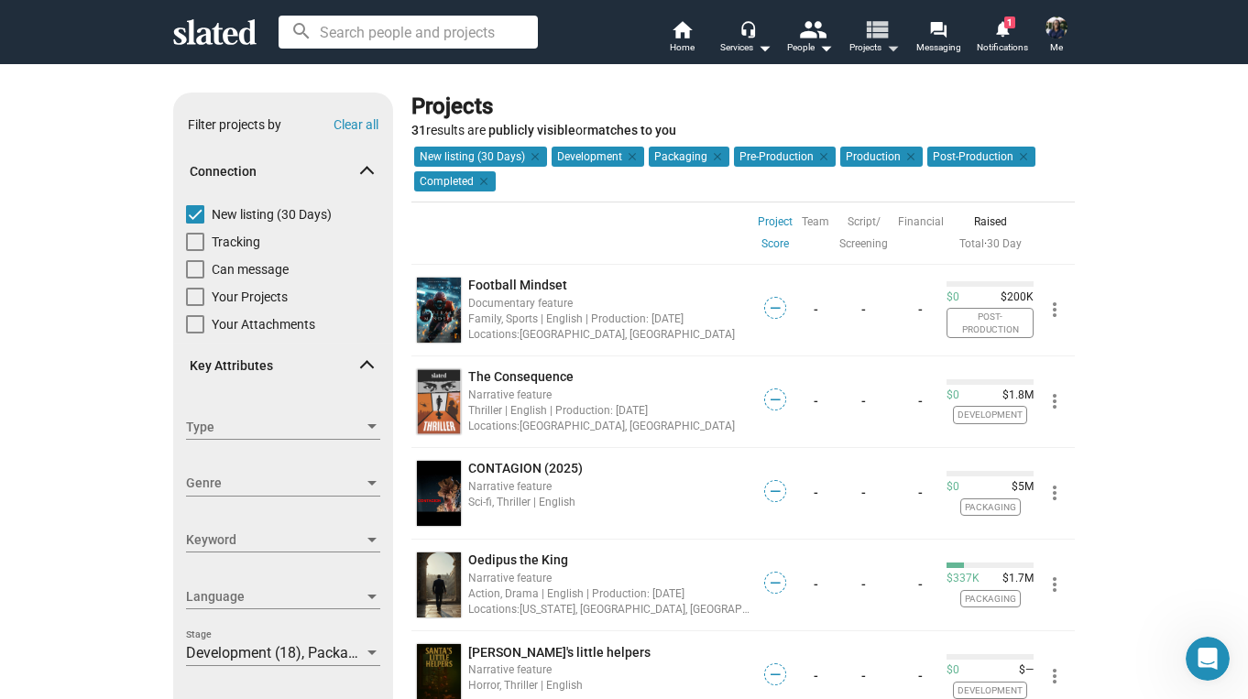
click at [882, 32] on mat-icon "view_list" at bounding box center [876, 29] width 27 height 27
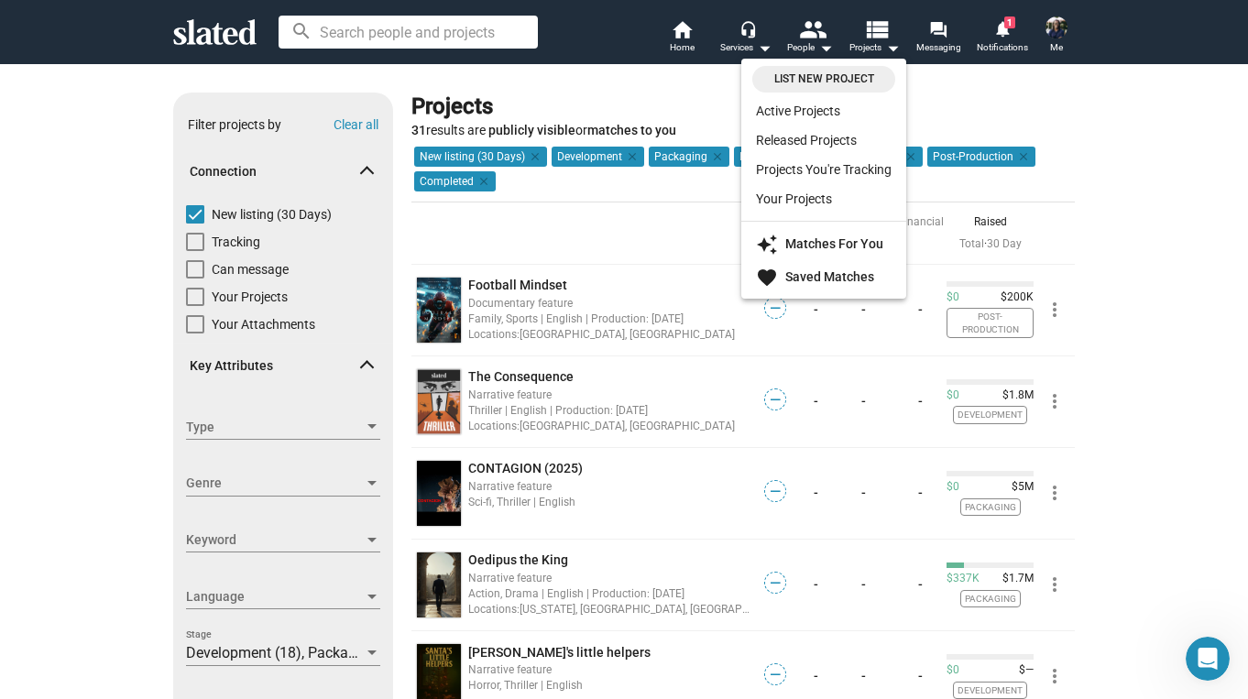
click at [621, 119] on div at bounding box center [624, 349] width 1248 height 699
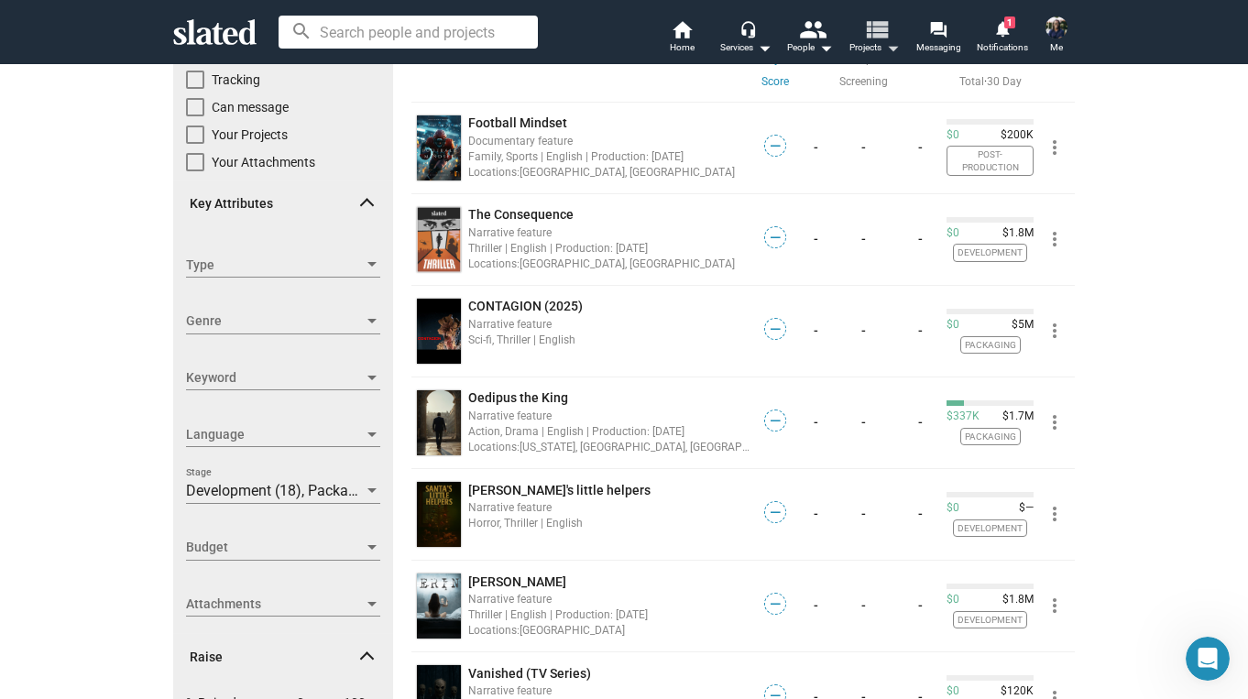
scroll to position [164, 0]
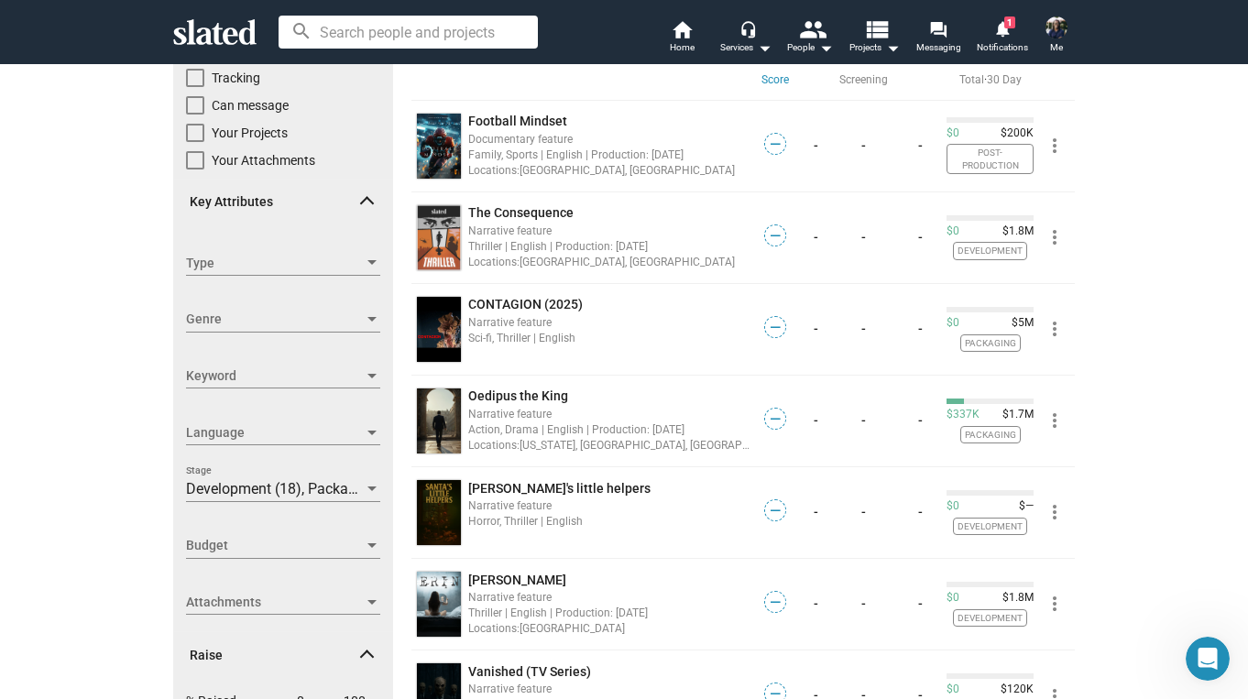
click at [313, 265] on span "Type" at bounding box center [275, 263] width 178 height 19
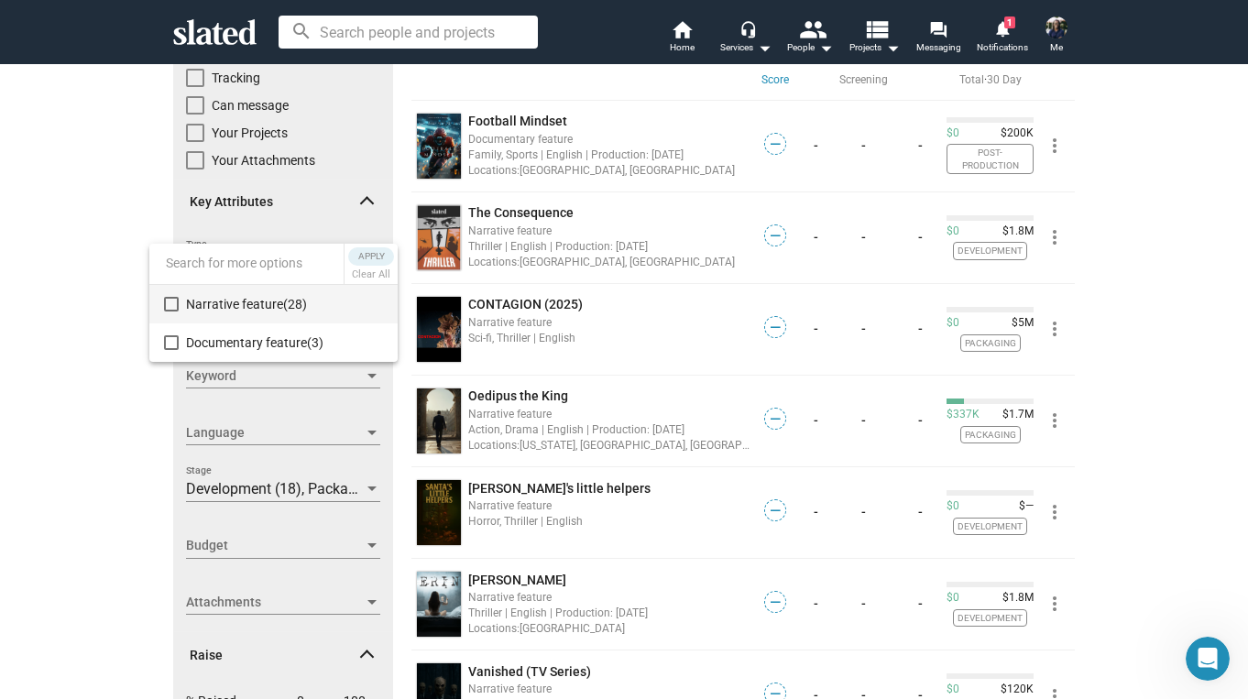
click at [401, 207] on div at bounding box center [624, 349] width 1248 height 699
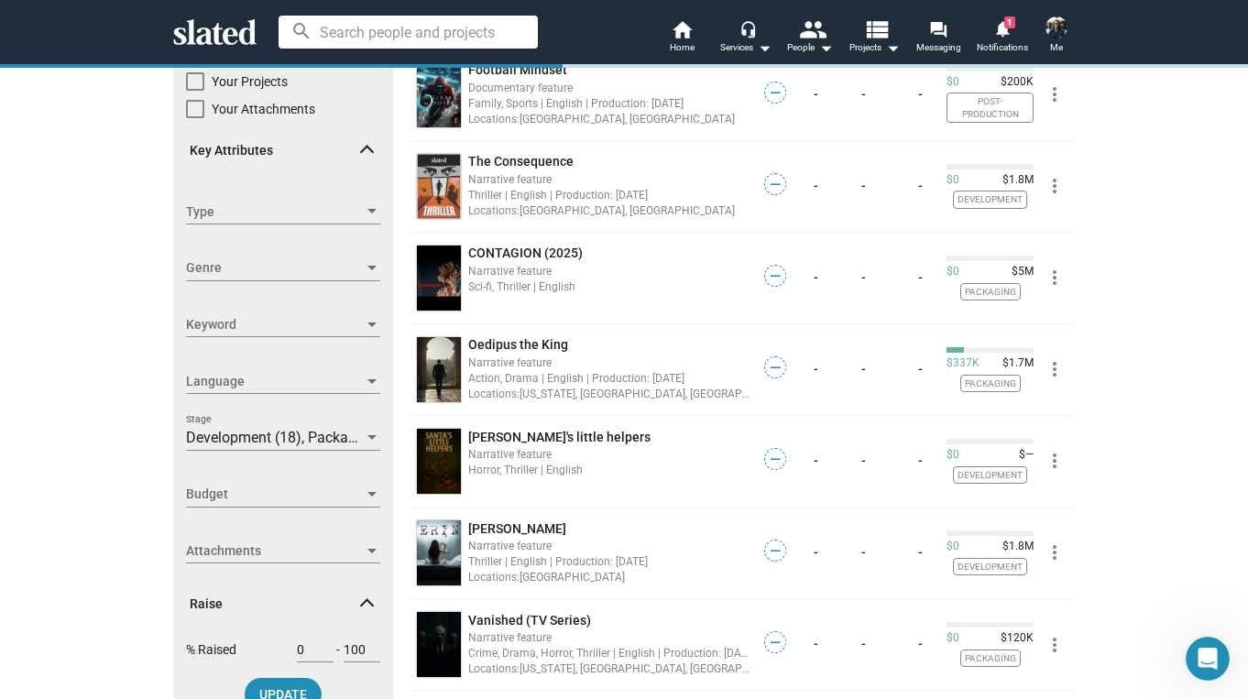
scroll to position [218, 0]
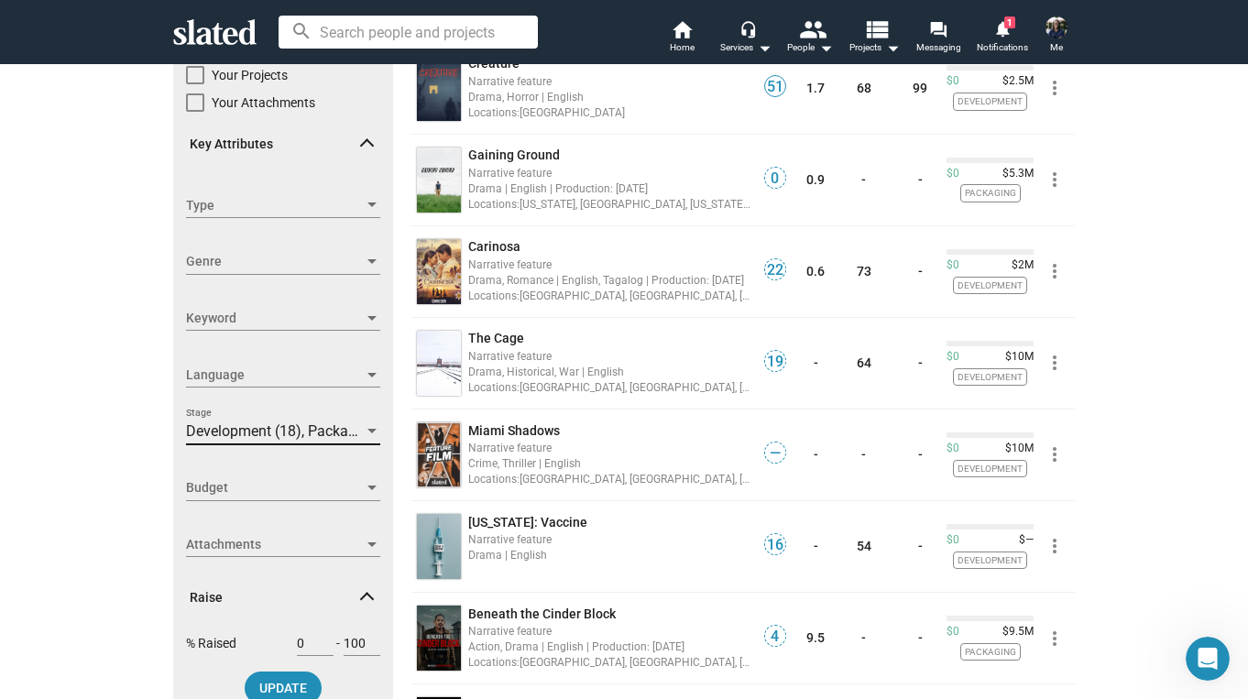
click at [333, 424] on span "Development (18), Packaging (9), Pre-Production (1), Production (1), Post-Produ…" at bounding box center [469, 431] width 567 height 17
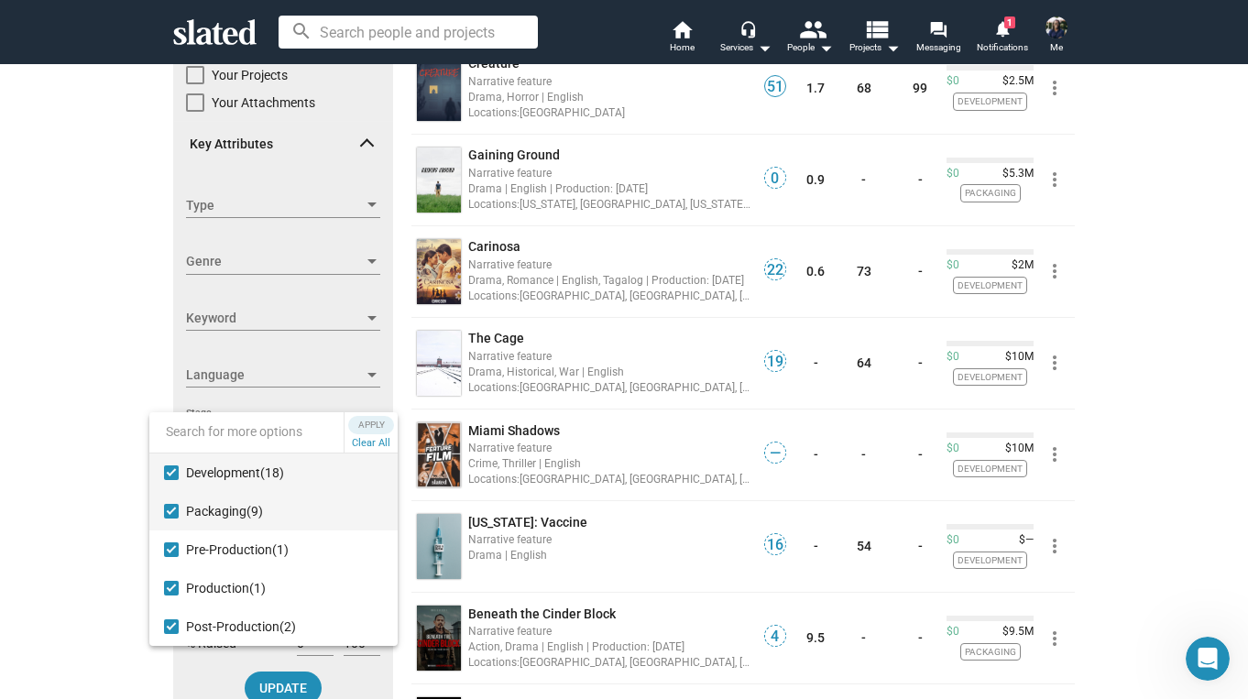
click at [177, 511] on mat-pseudo-checkbox at bounding box center [171, 511] width 15 height 15
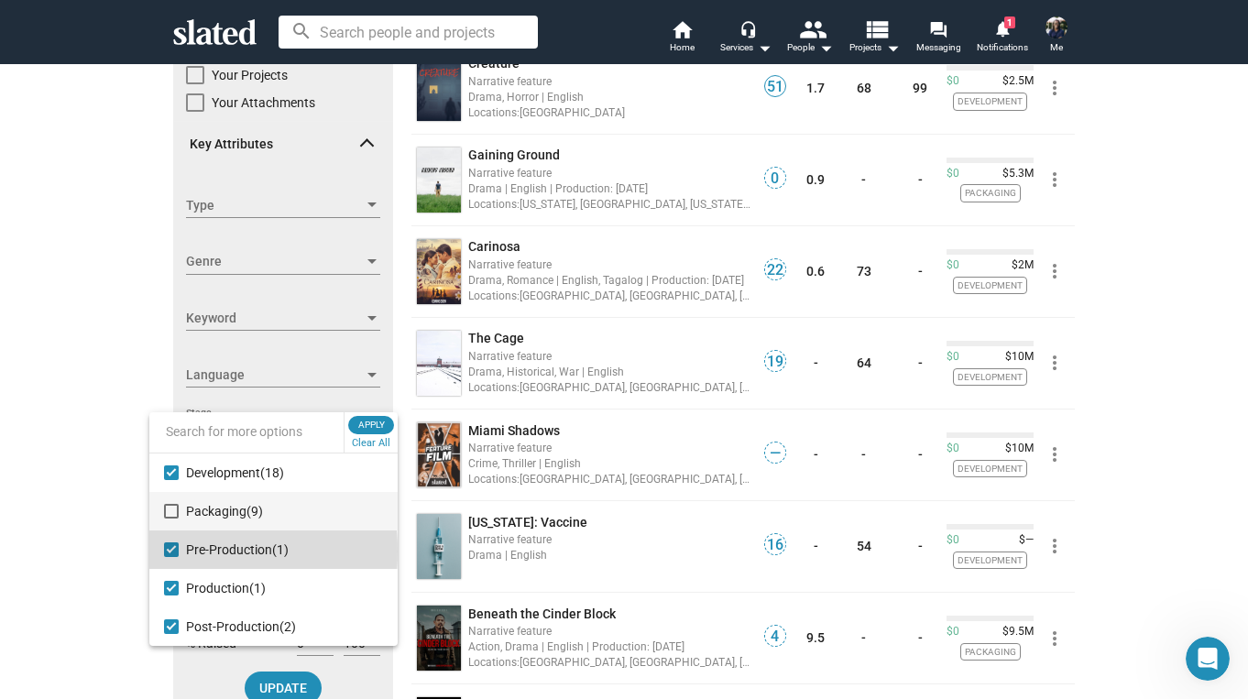
click at [171, 552] on mat-pseudo-checkbox at bounding box center [171, 550] width 15 height 15
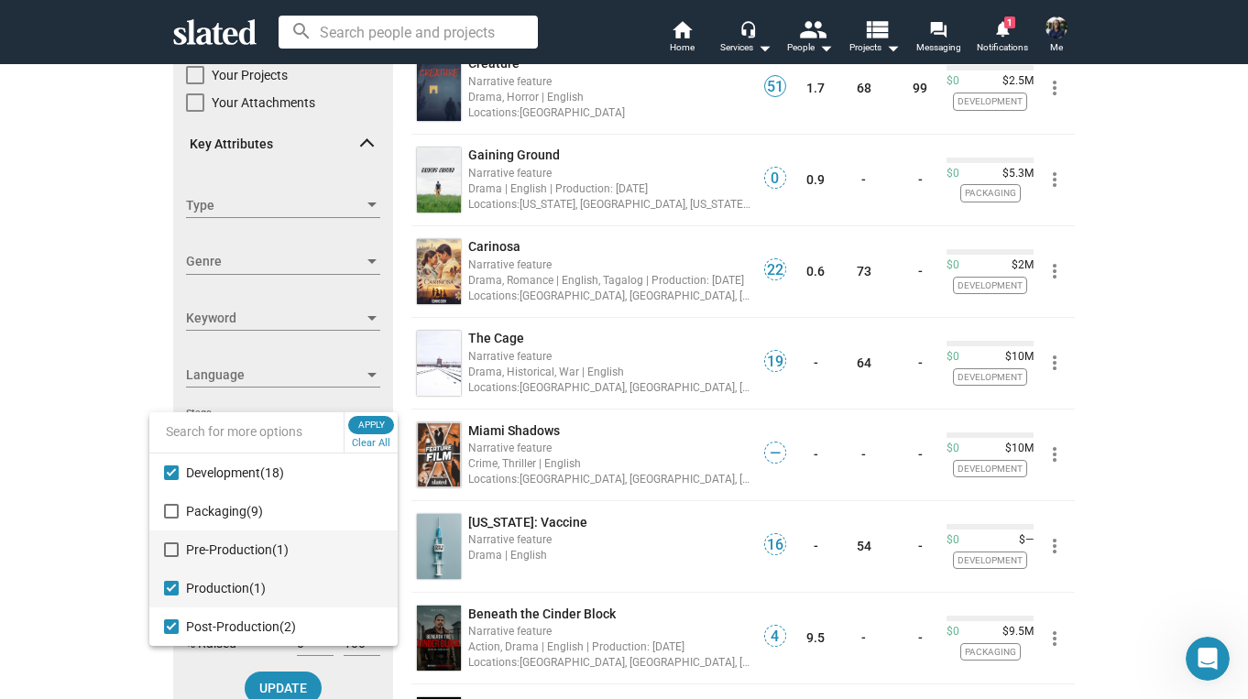
click at [170, 591] on mat-pseudo-checkbox at bounding box center [171, 588] width 15 height 15
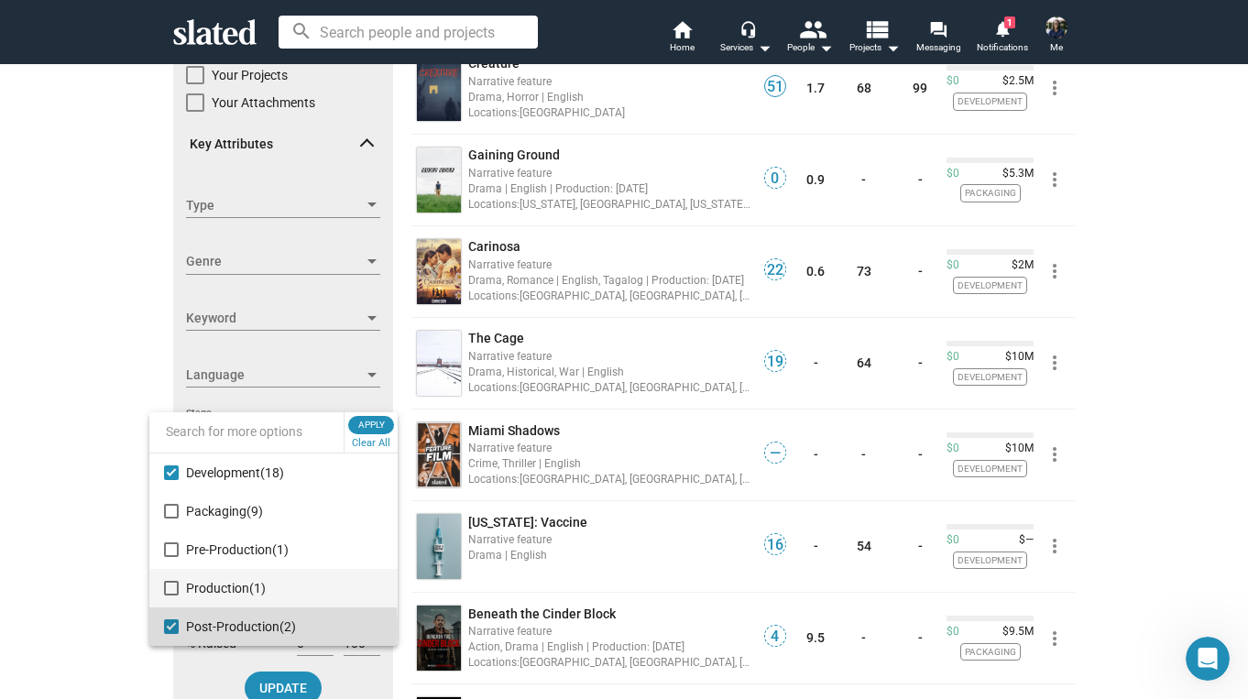
click at [170, 628] on mat-pseudo-checkbox at bounding box center [171, 627] width 15 height 15
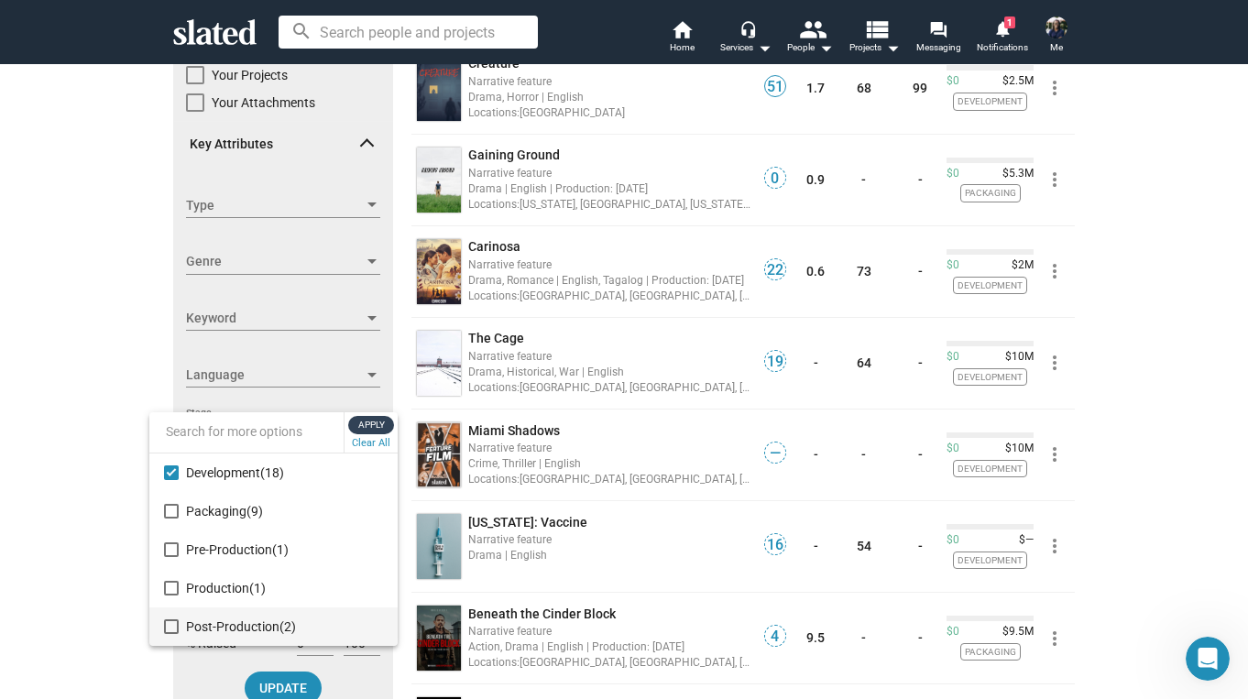
click at [365, 419] on span "Apply" at bounding box center [371, 425] width 33 height 18
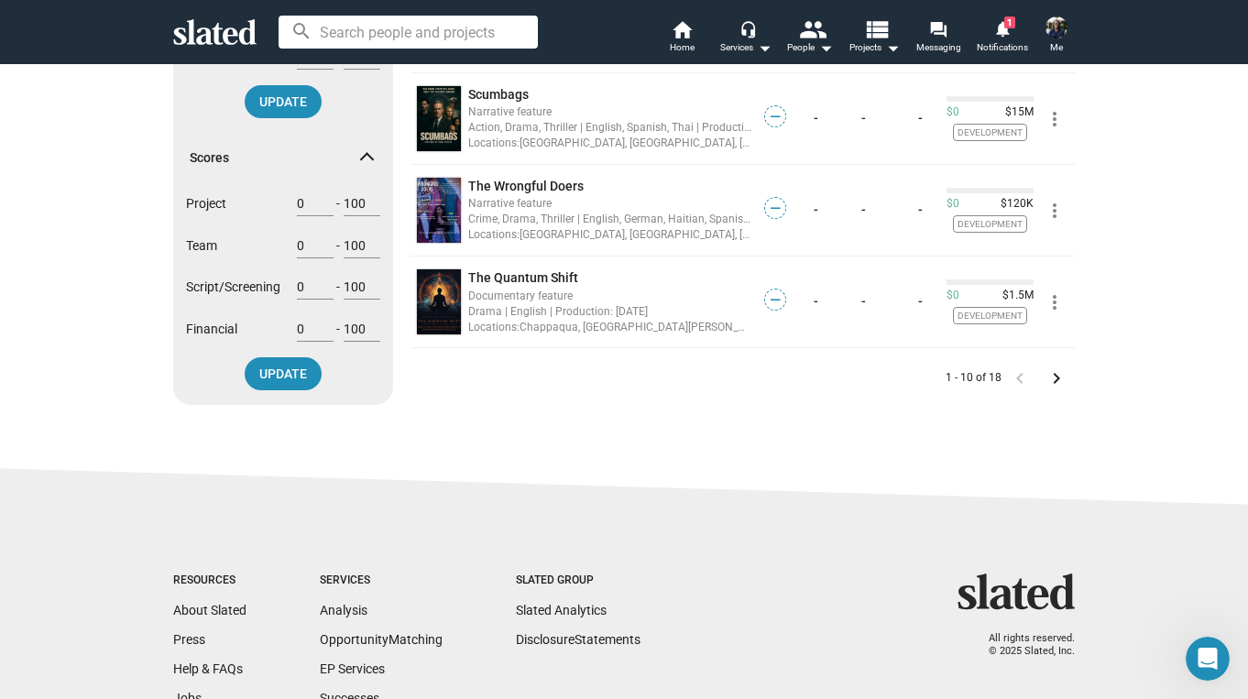
scroll to position [810, 0]
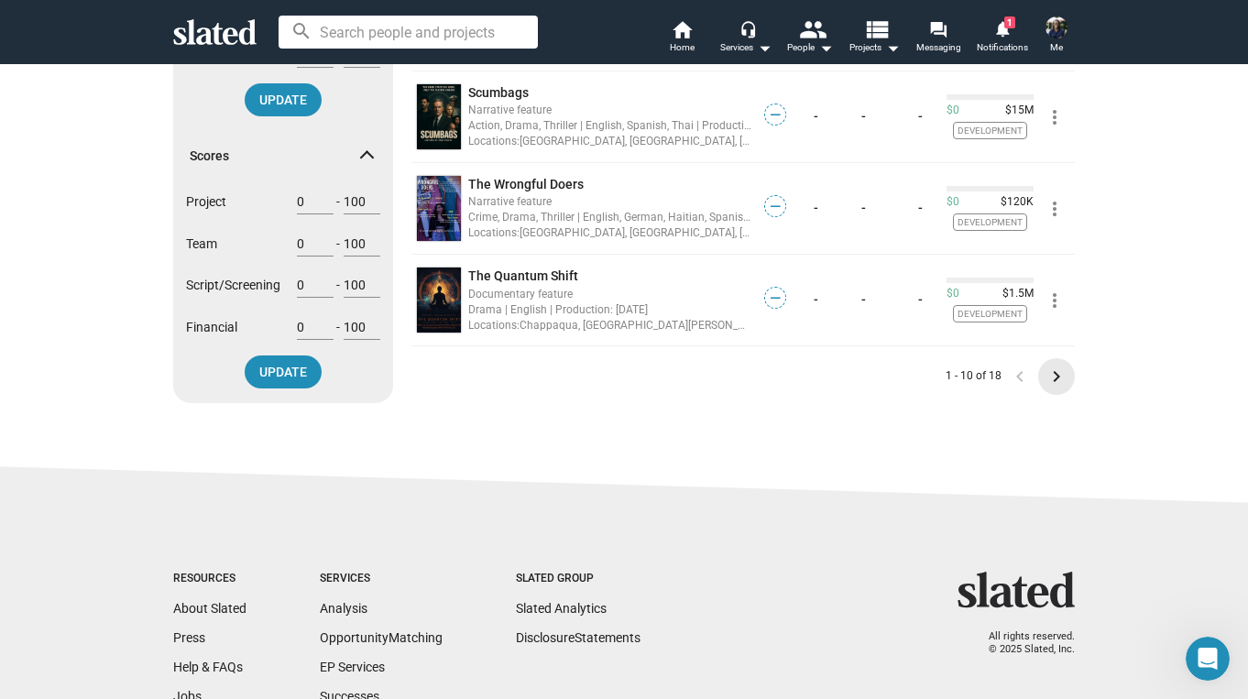
click at [1053, 368] on mat-icon "keyboard_arrow_right" at bounding box center [1057, 377] width 22 height 22
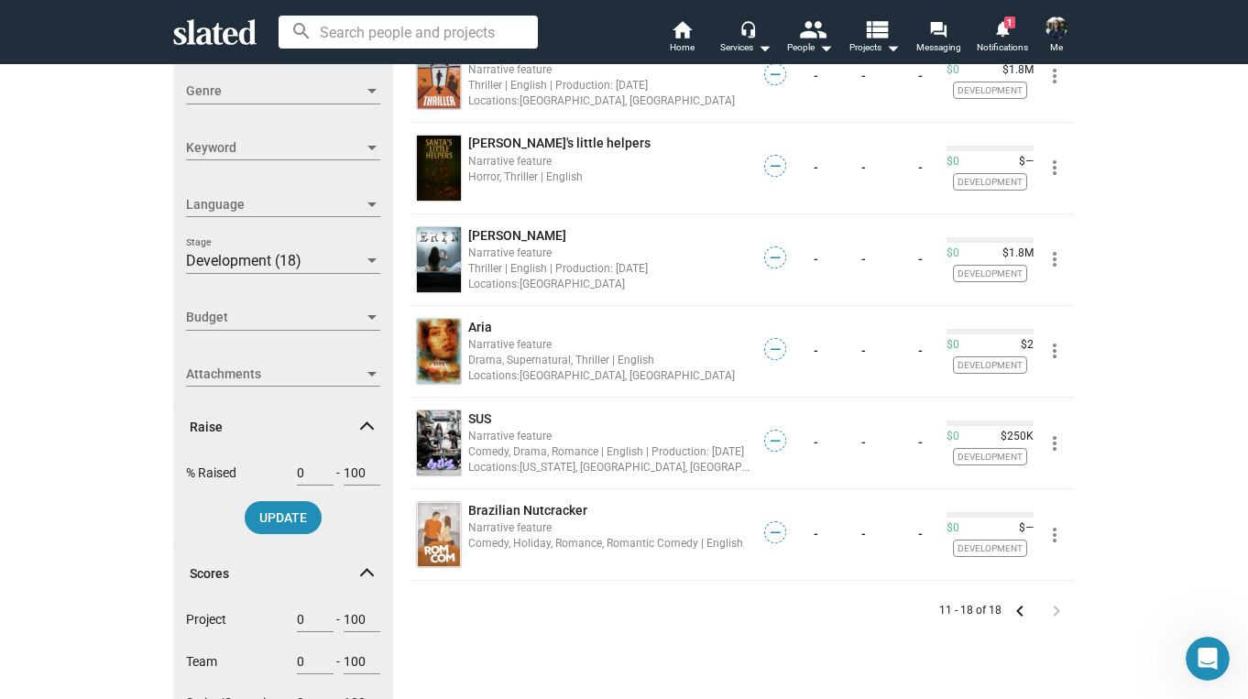
scroll to position [393, 0]
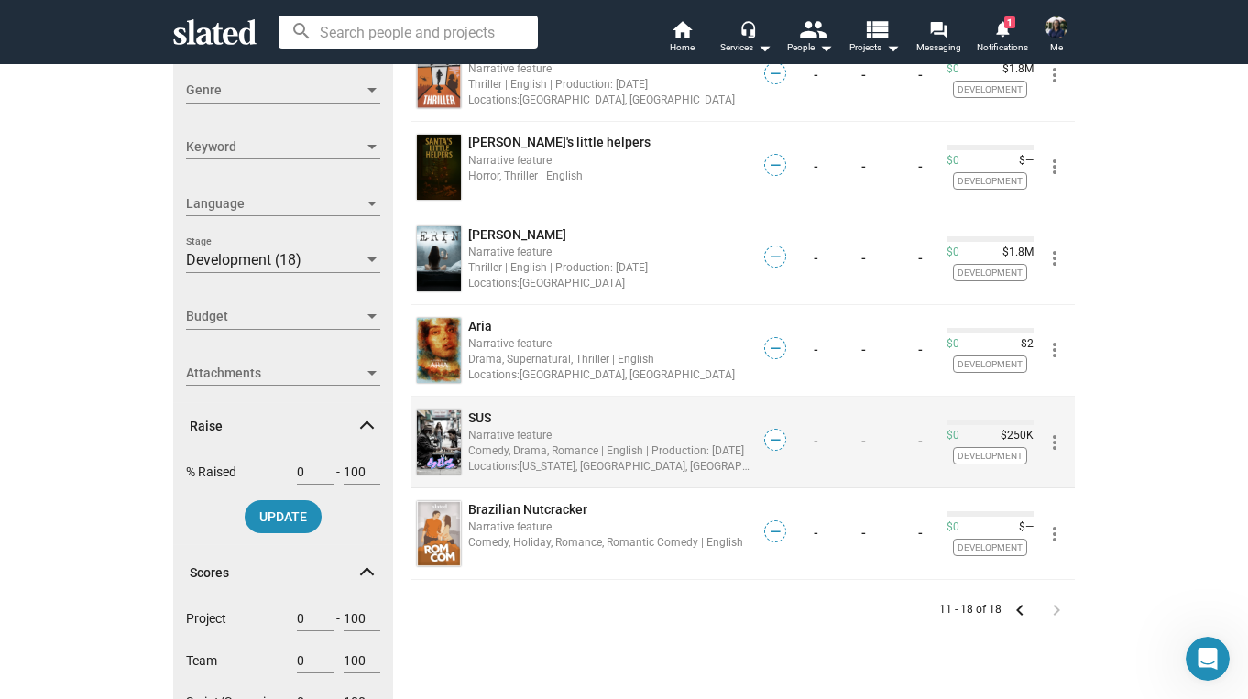
click at [554, 415] on div "SUS" at bounding box center [609, 418] width 283 height 17
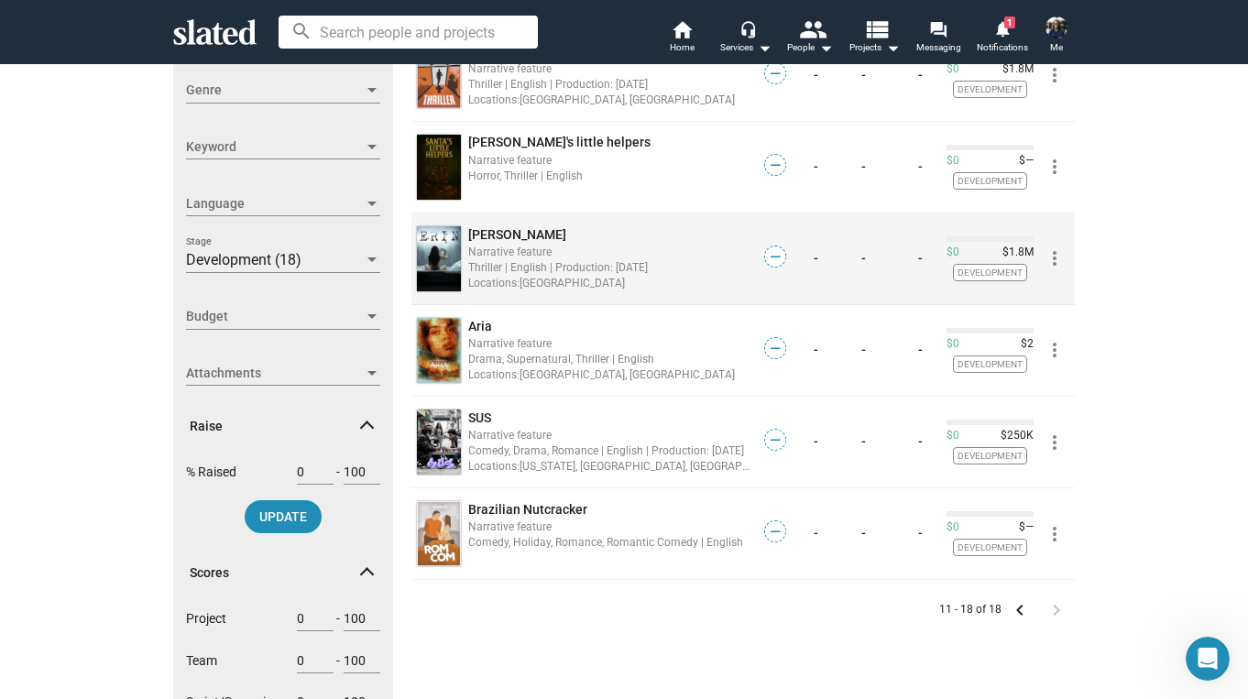
click at [487, 231] on span "ERIN" at bounding box center [517, 234] width 98 height 15
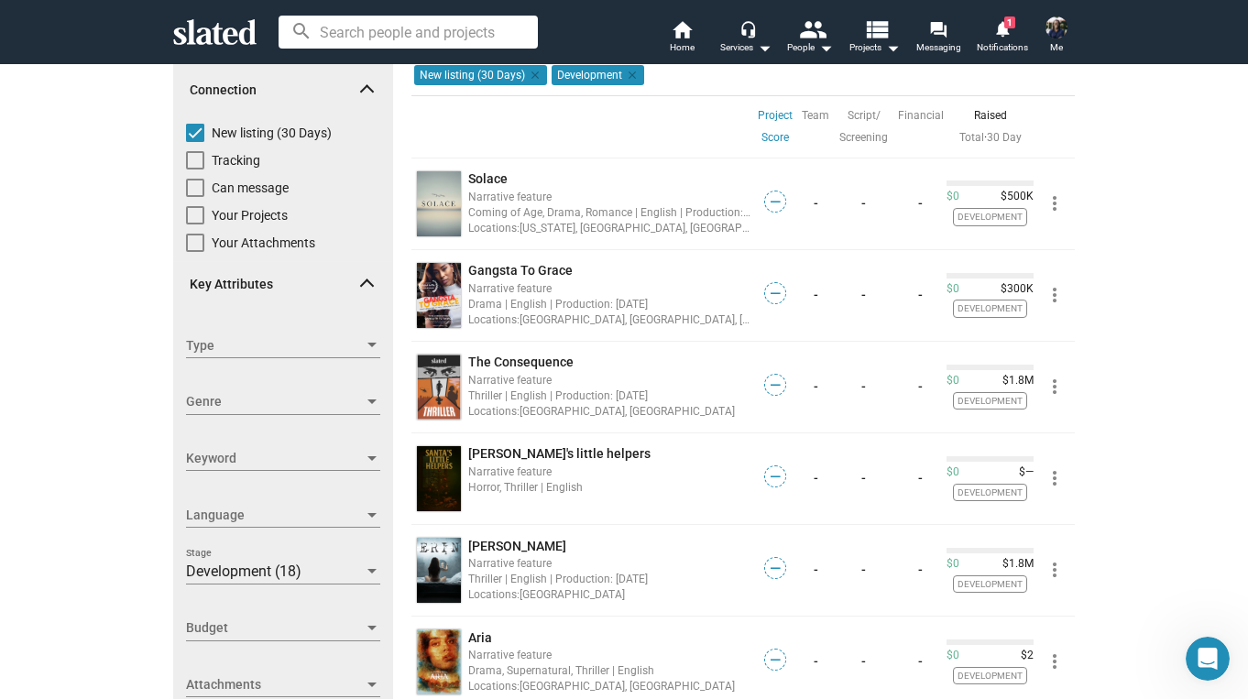
scroll to position [69, 0]
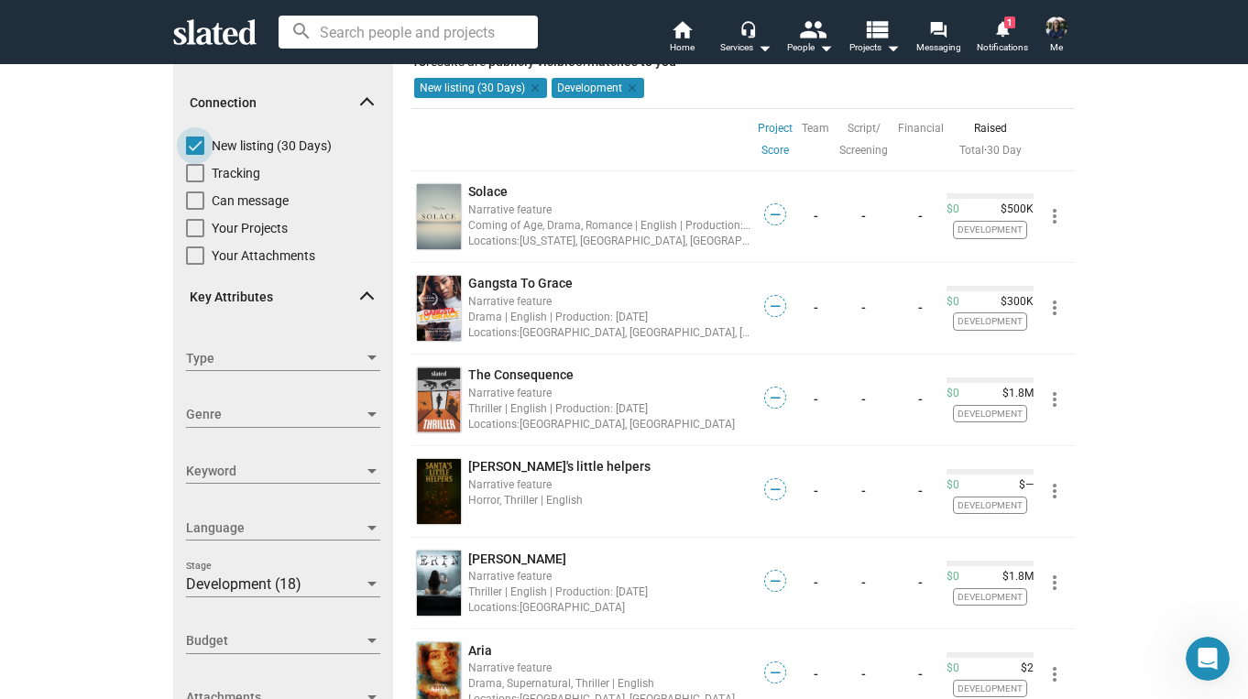
click at [195, 150] on span at bounding box center [195, 146] width 18 height 18
click at [195, 155] on input "New listing (30 Days)" at bounding box center [194, 155] width 1 height 1
checkbox input "false"
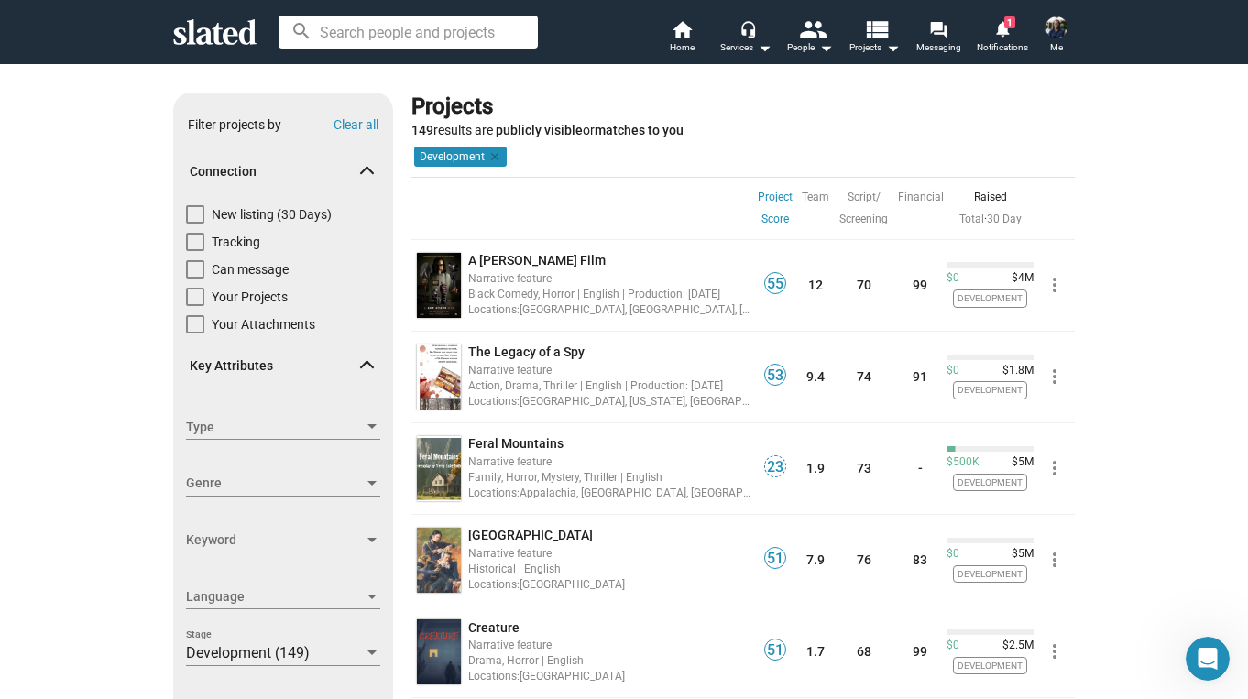
click at [774, 222] on link "Project Score" at bounding box center [775, 208] width 35 height 44
click at [774, 221] on link "Project Score" at bounding box center [775, 208] width 35 height 44
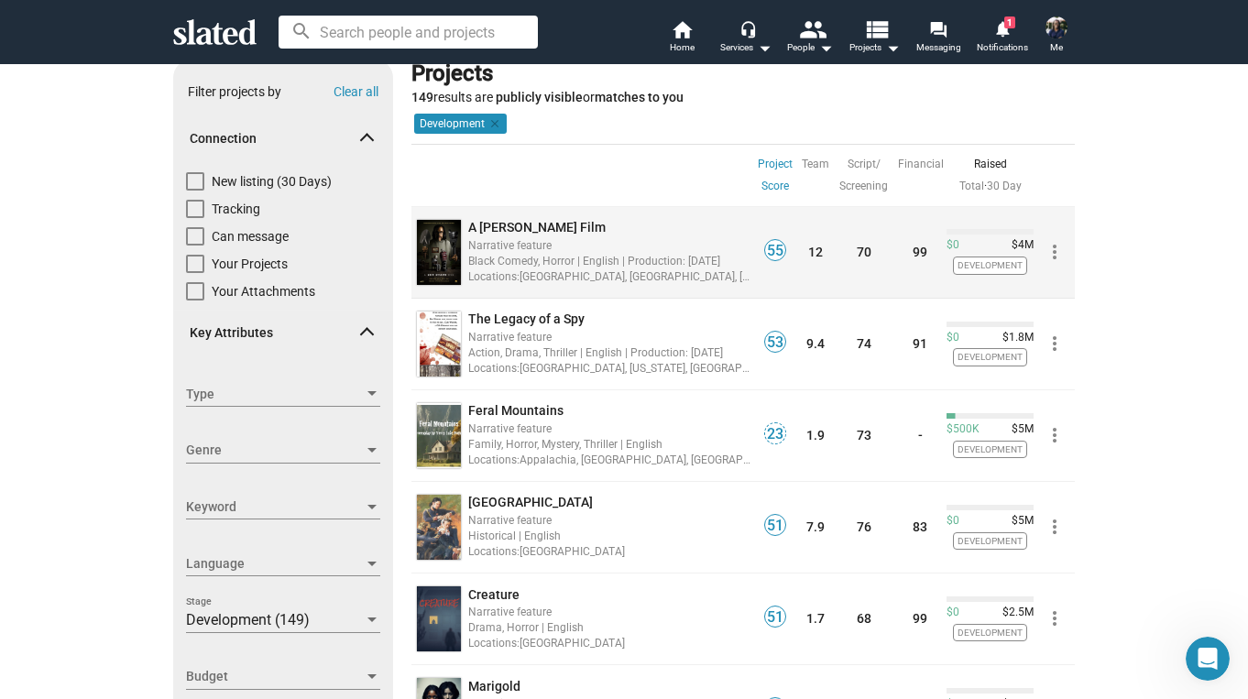
scroll to position [36, 0]
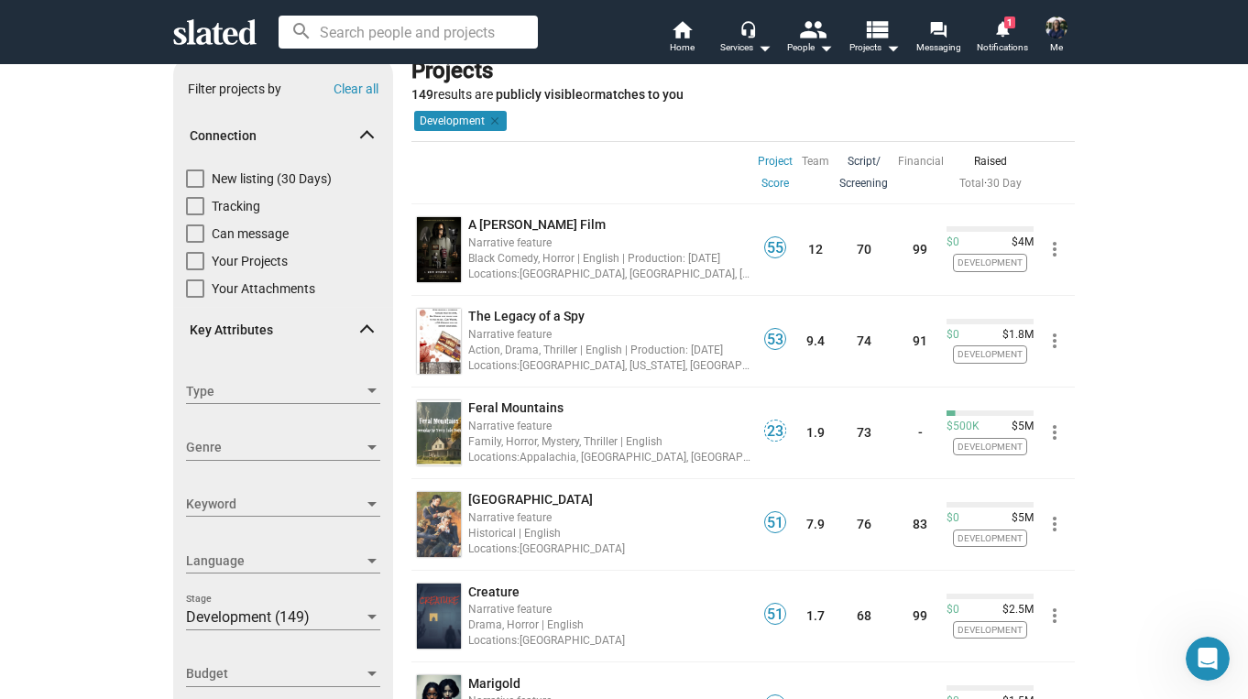
click at [879, 160] on link "Script/ Screening" at bounding box center [864, 172] width 49 height 44
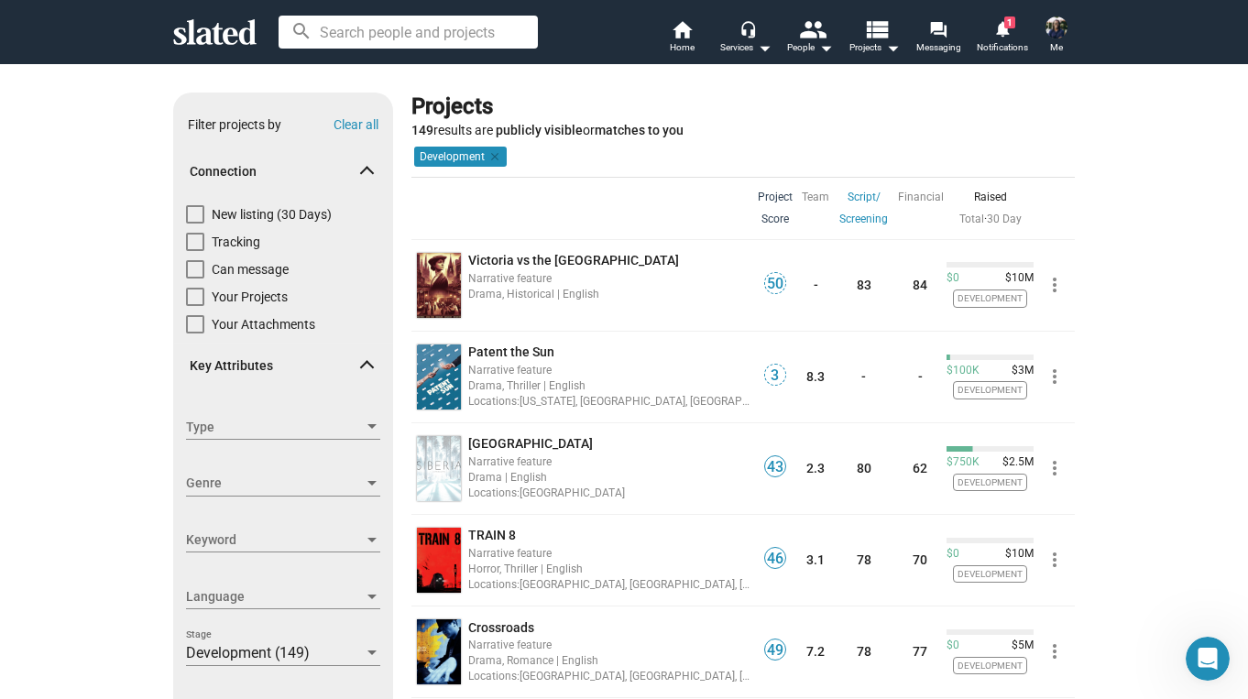
click at [774, 201] on link "Project Score" at bounding box center [775, 208] width 35 height 44
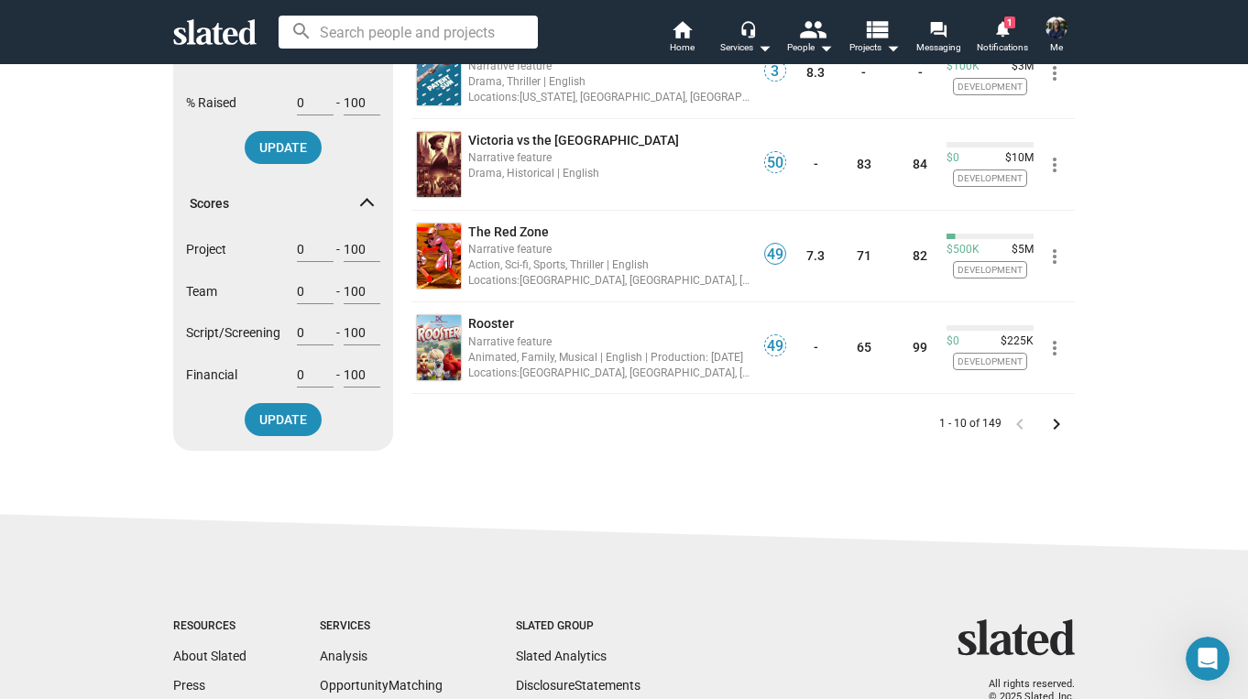
scroll to position [764, 0]
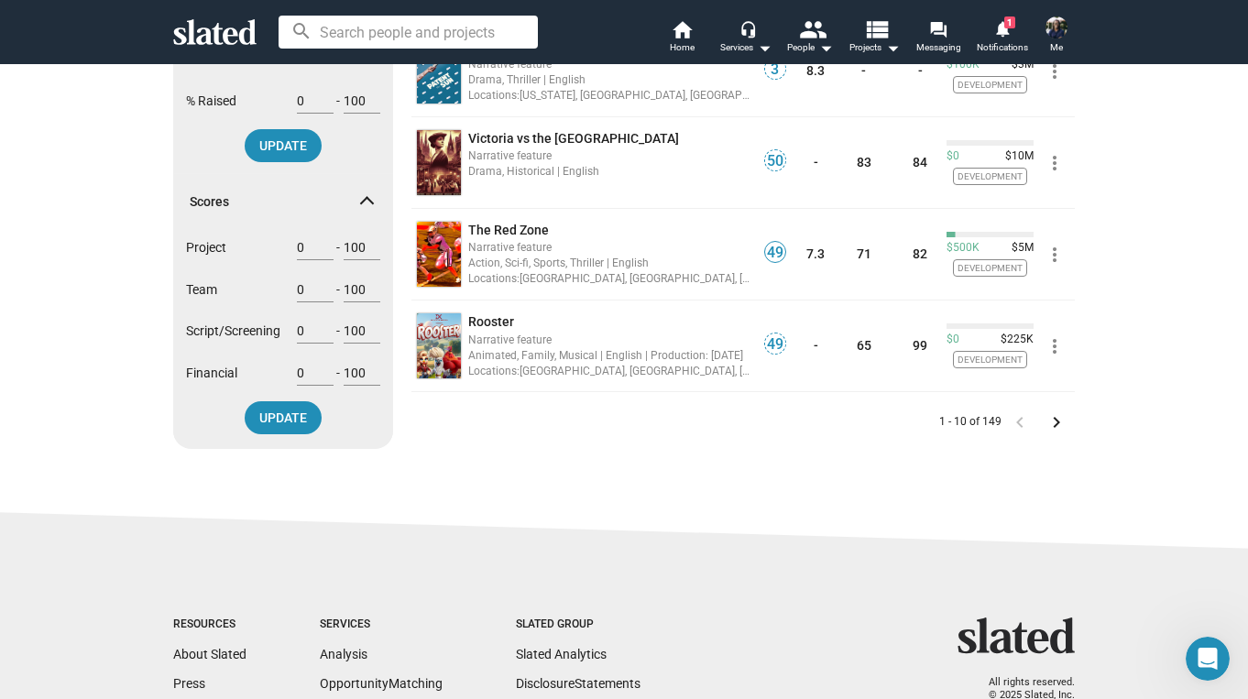
click at [1054, 418] on mat-icon "keyboard_arrow_right" at bounding box center [1057, 423] width 22 height 22
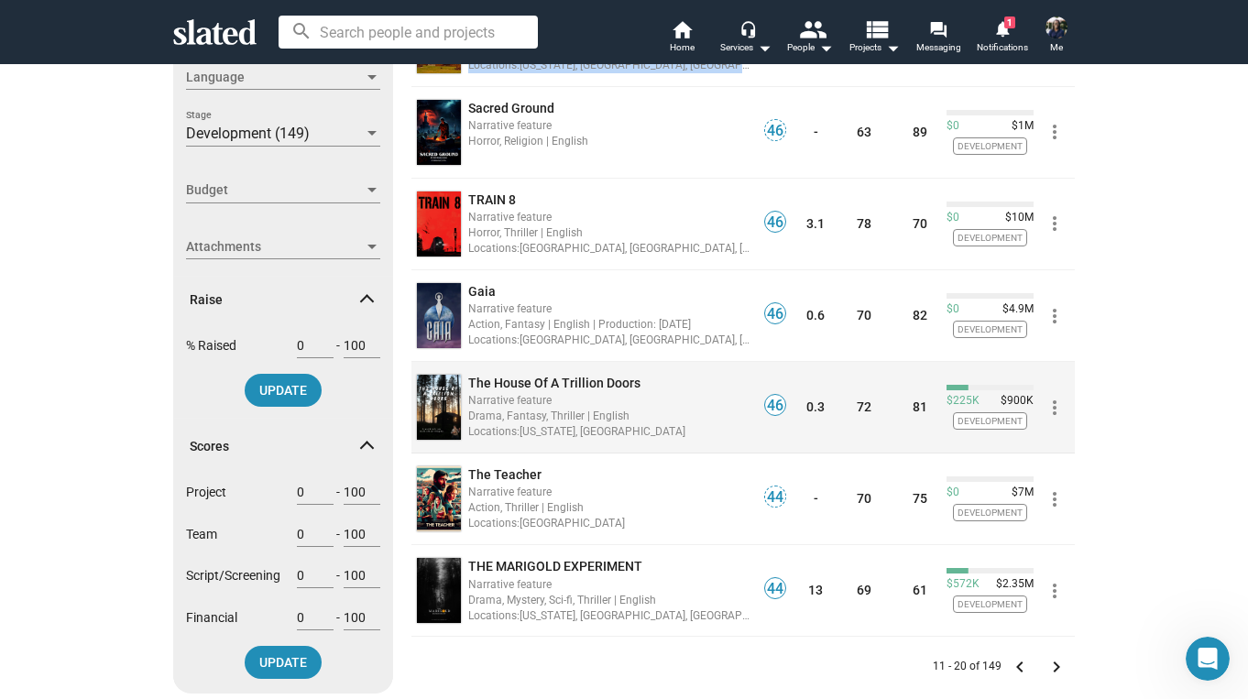
scroll to position [551, 0]
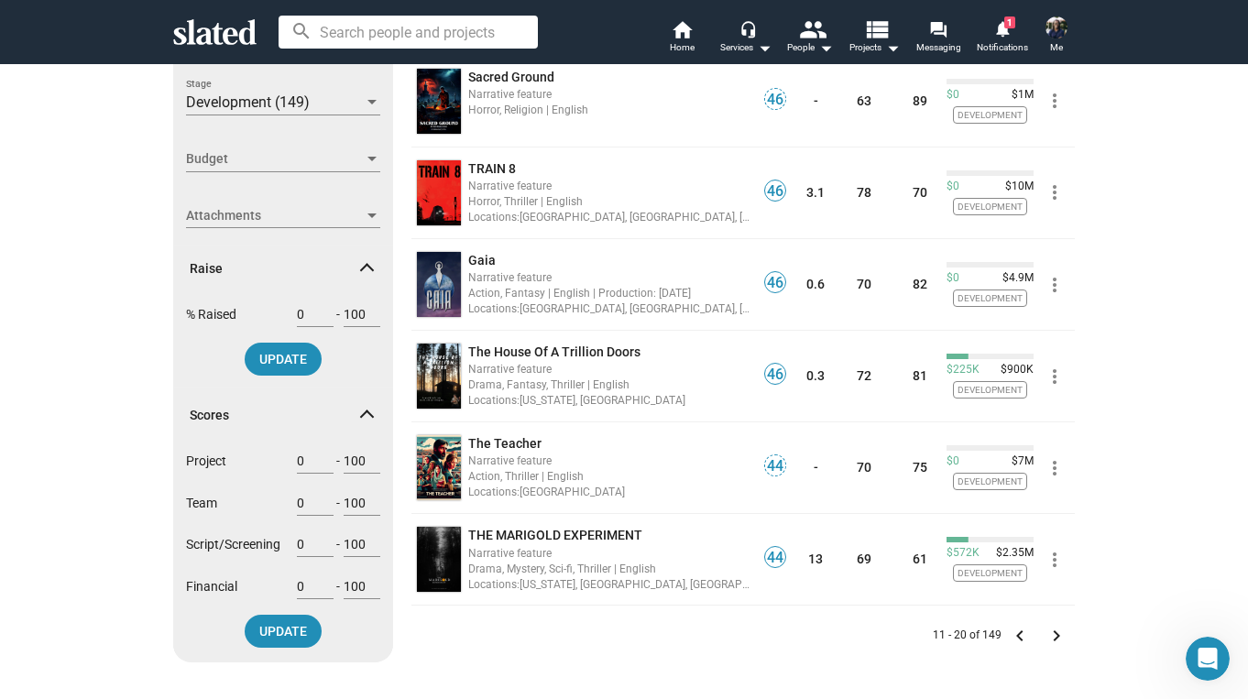
click at [1058, 633] on mat-icon "keyboard_arrow_right" at bounding box center [1057, 636] width 22 height 22
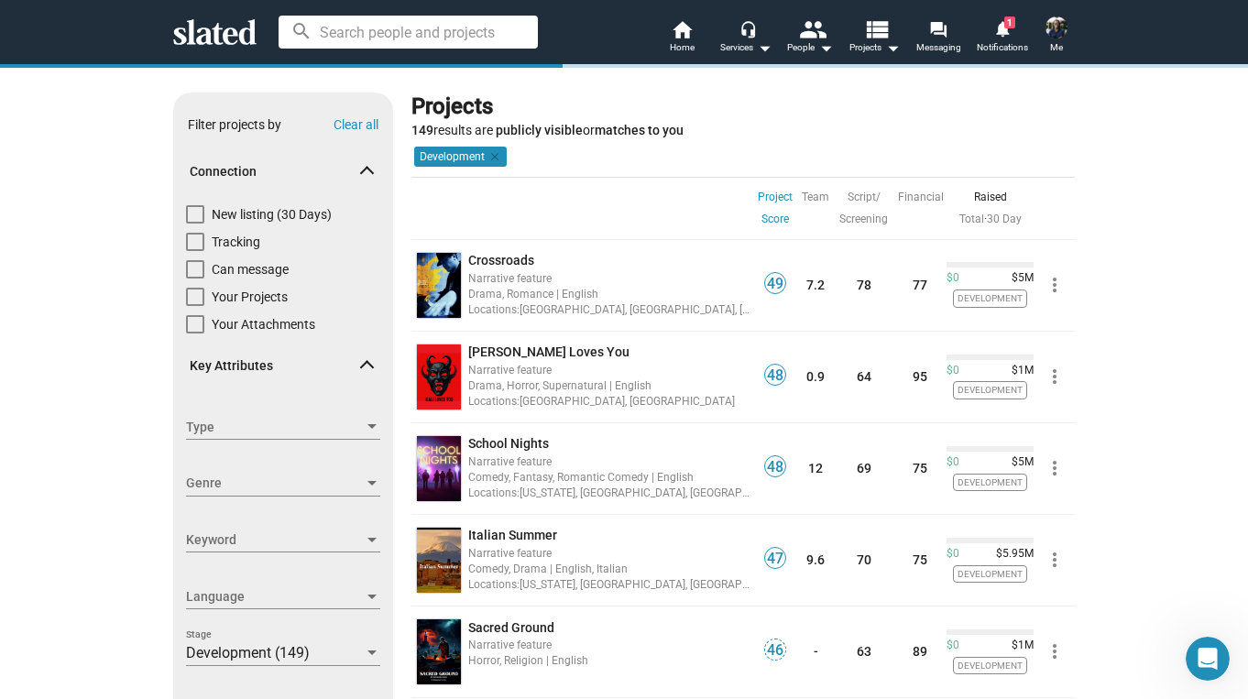
click at [1137, 336] on div "Show filters Filter projects by Clear all Connection New listing (30 Days) Trac…" at bounding box center [624, 667] width 1248 height 1209
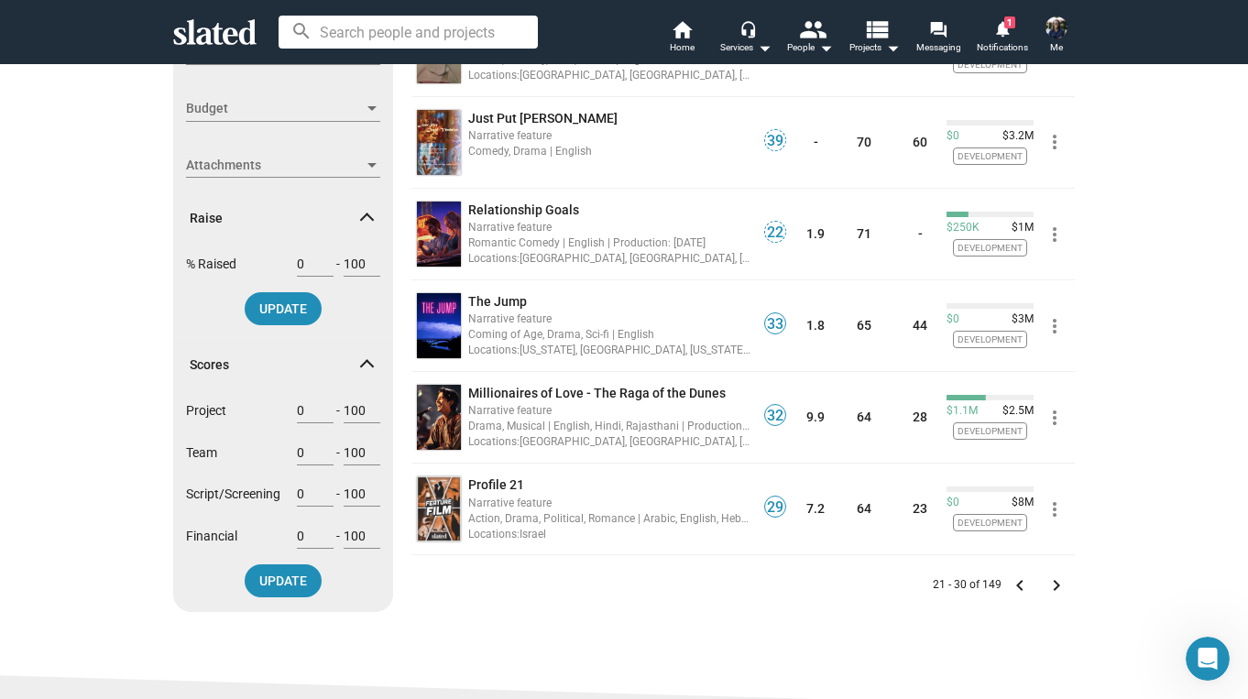
scroll to position [602, 0]
click at [1055, 593] on mat-icon "keyboard_arrow_right" at bounding box center [1057, 585] width 22 height 22
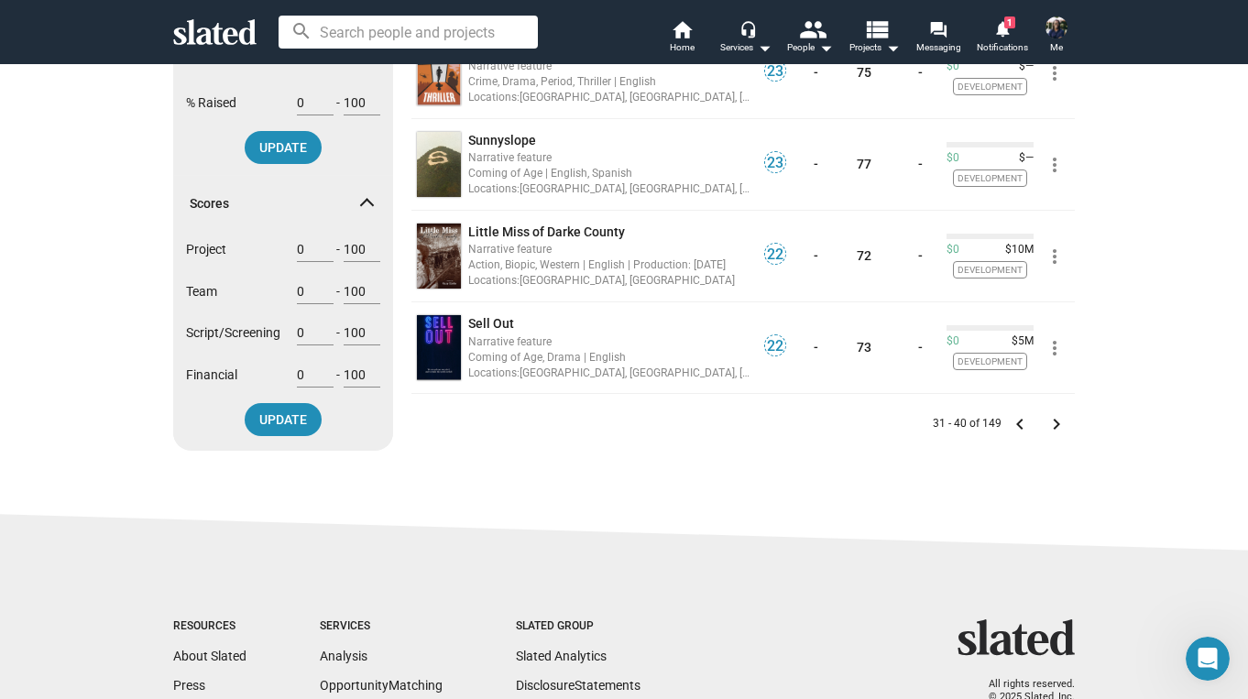
scroll to position [763, 0]
click at [1049, 423] on mat-icon "keyboard_arrow_right" at bounding box center [1057, 423] width 22 height 22
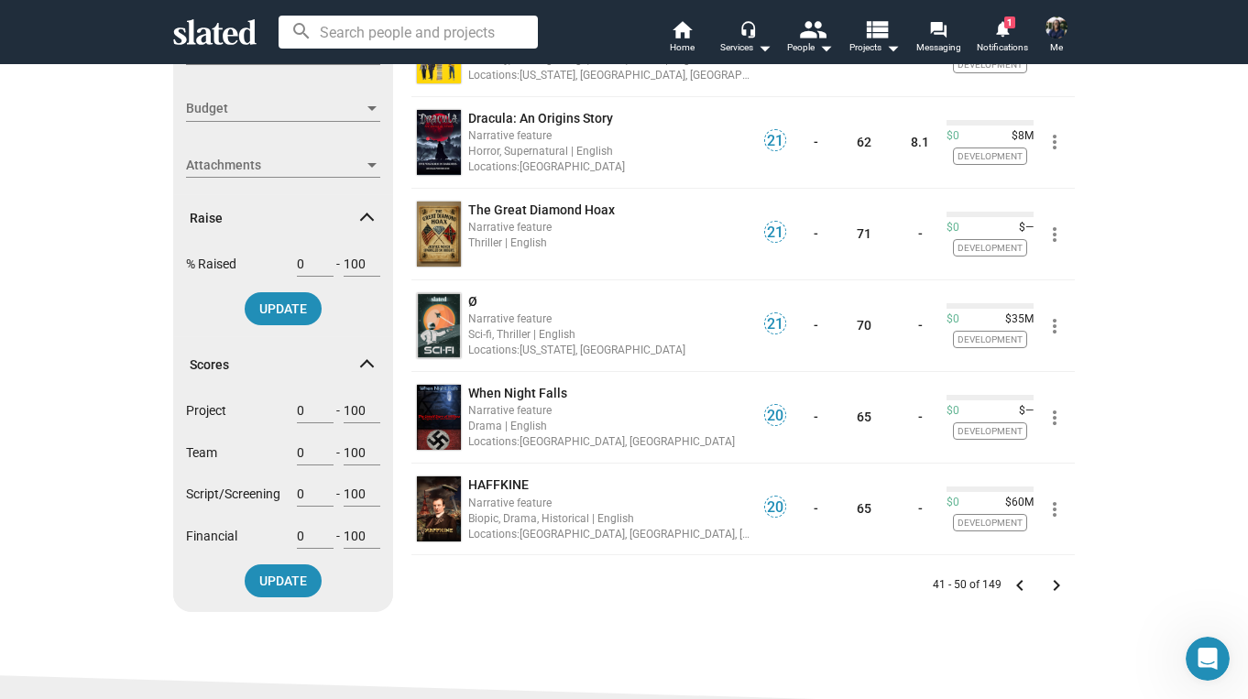
scroll to position [599, 0]
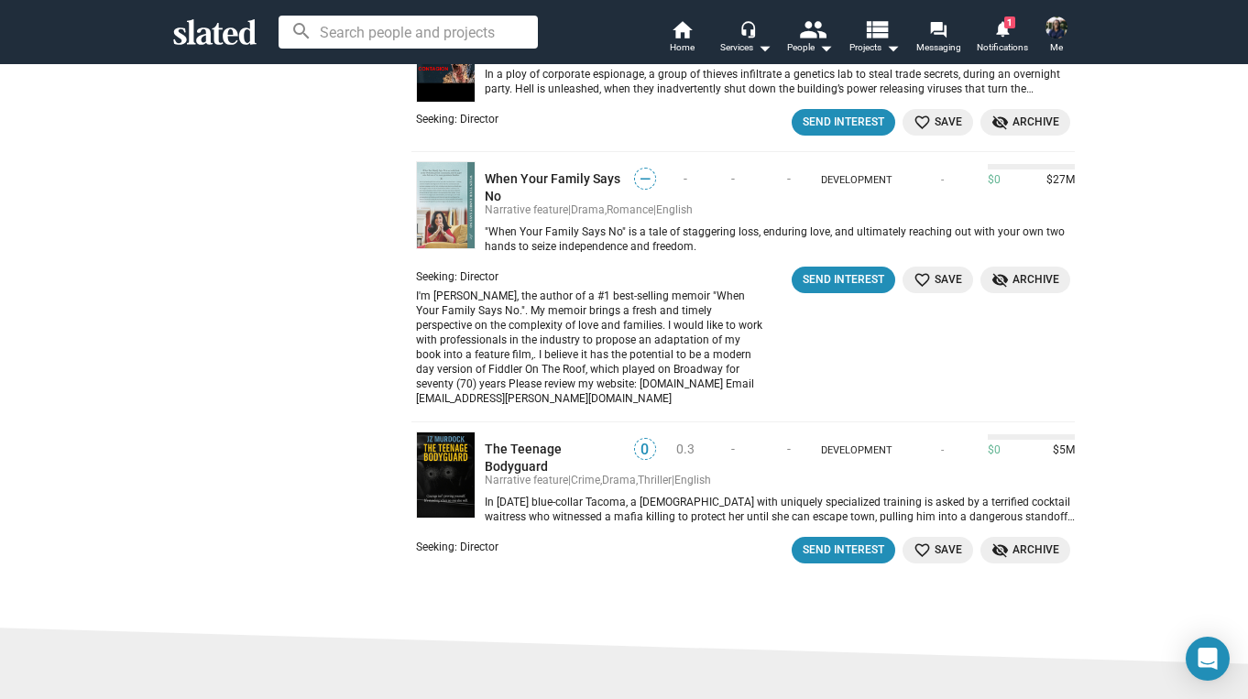
scroll to position [1187, 0]
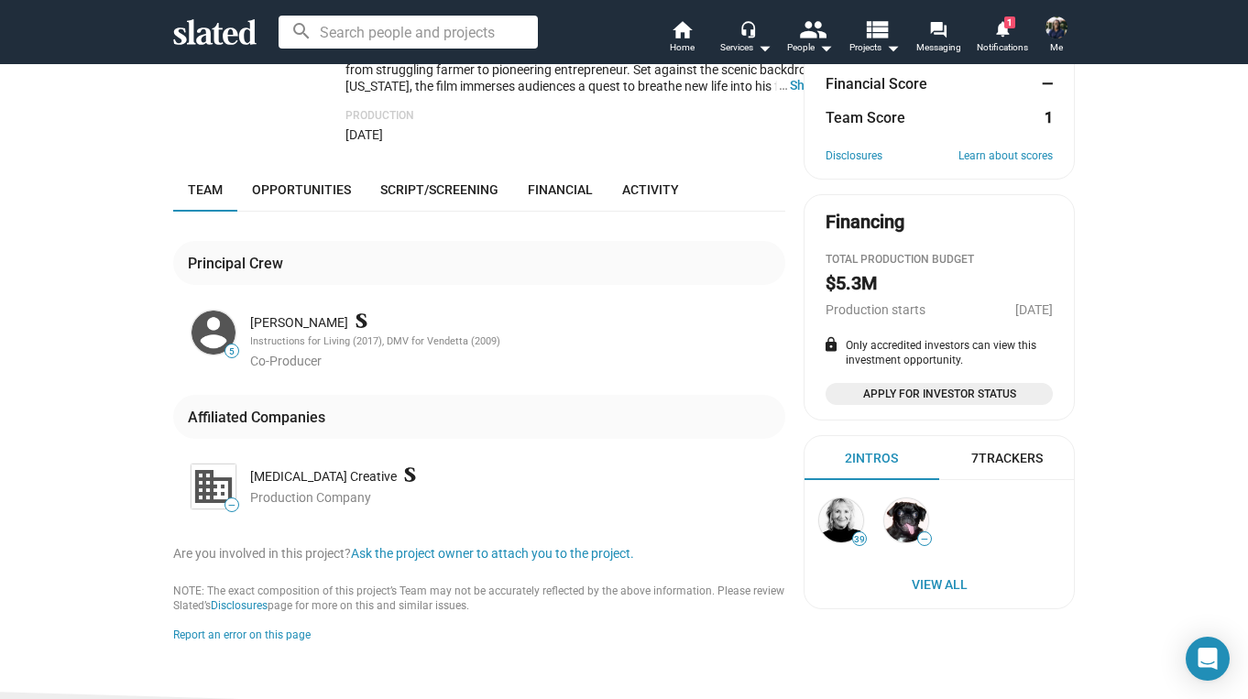
scroll to position [381, 0]
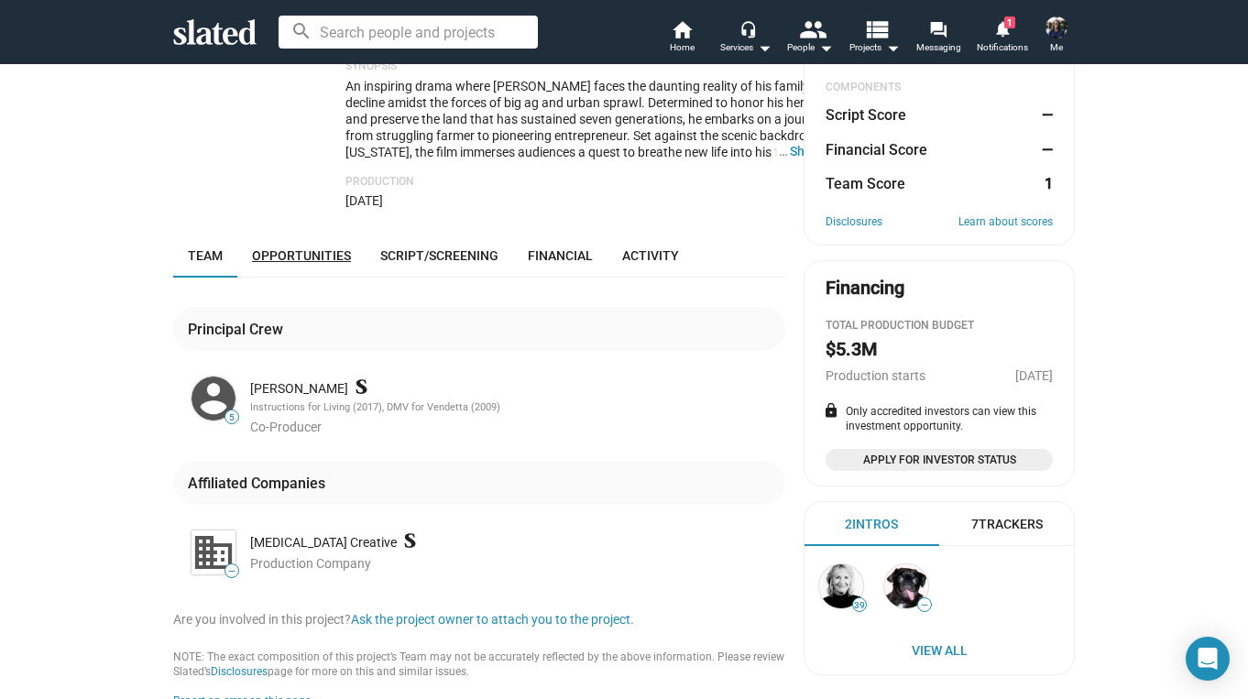
click at [321, 248] on span "Opportunities" at bounding box center [301, 255] width 99 height 15
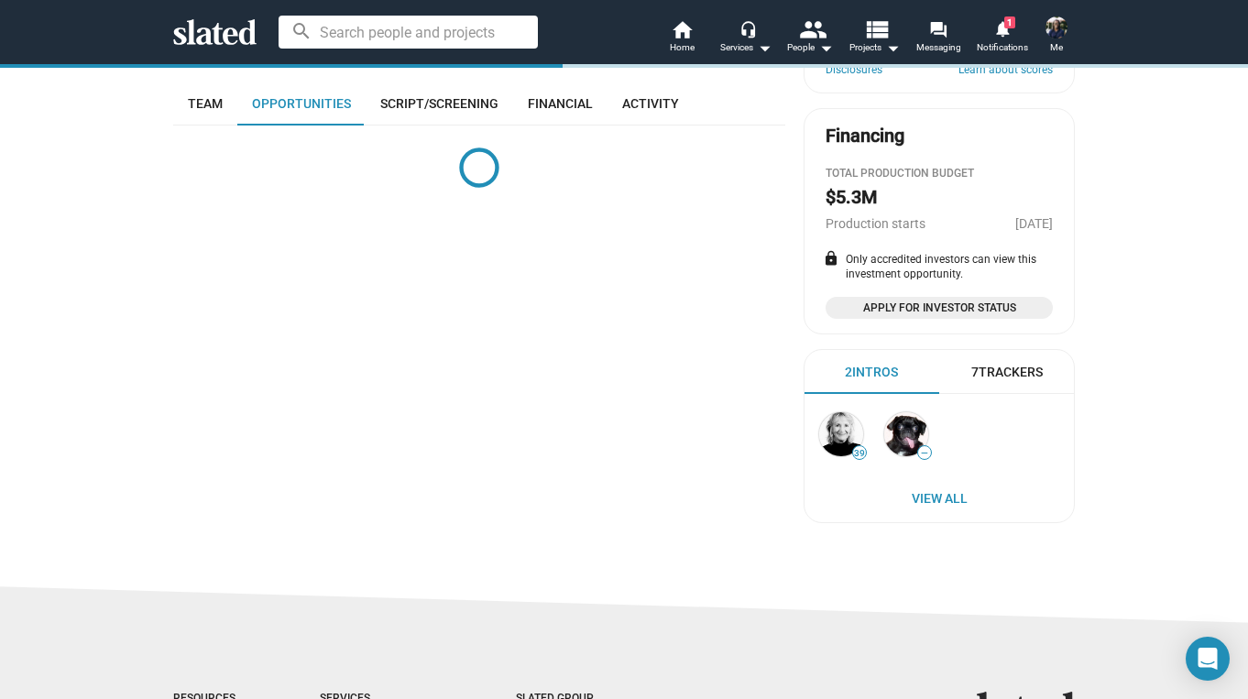
scroll to position [487, 0]
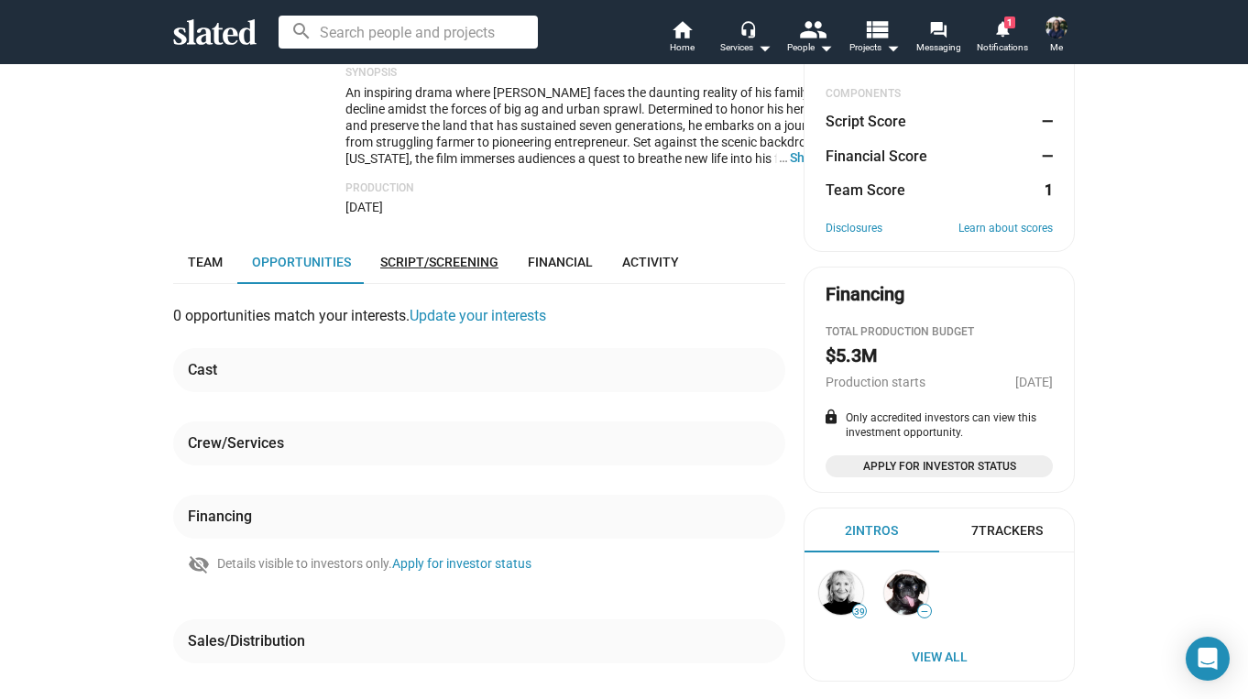
click at [423, 259] on span "Script/Screening" at bounding box center [439, 262] width 118 height 15
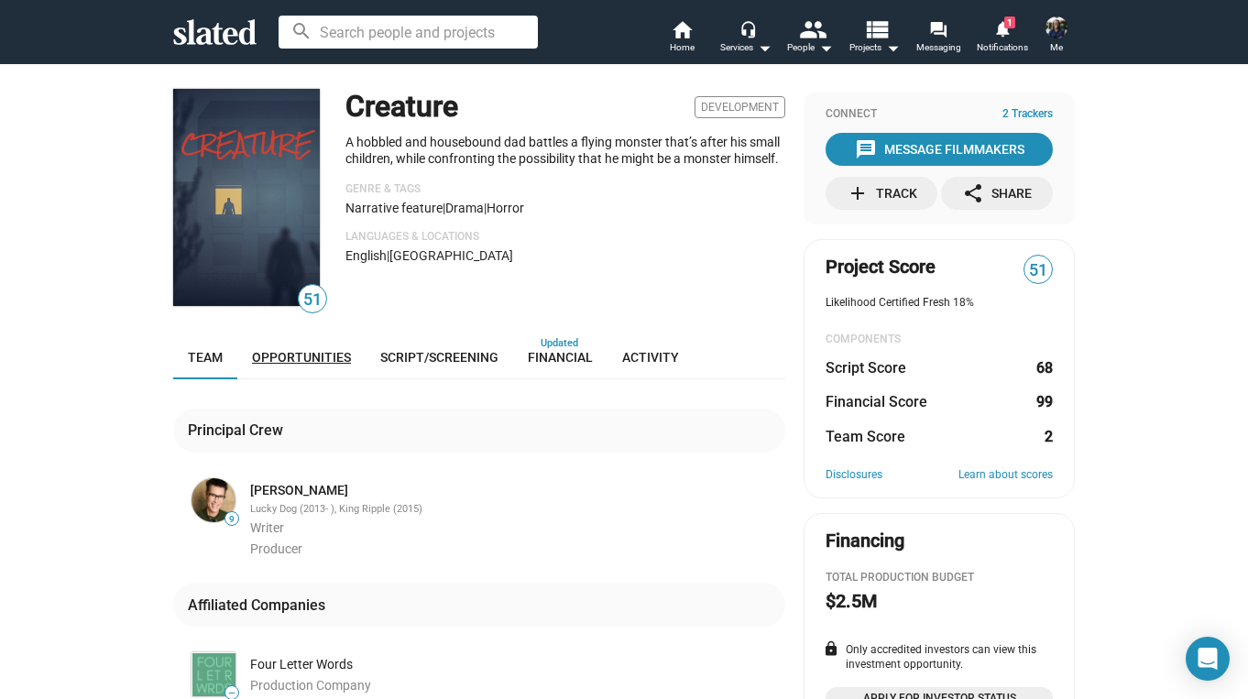
click at [334, 351] on span "Opportunities" at bounding box center [301, 357] width 99 height 15
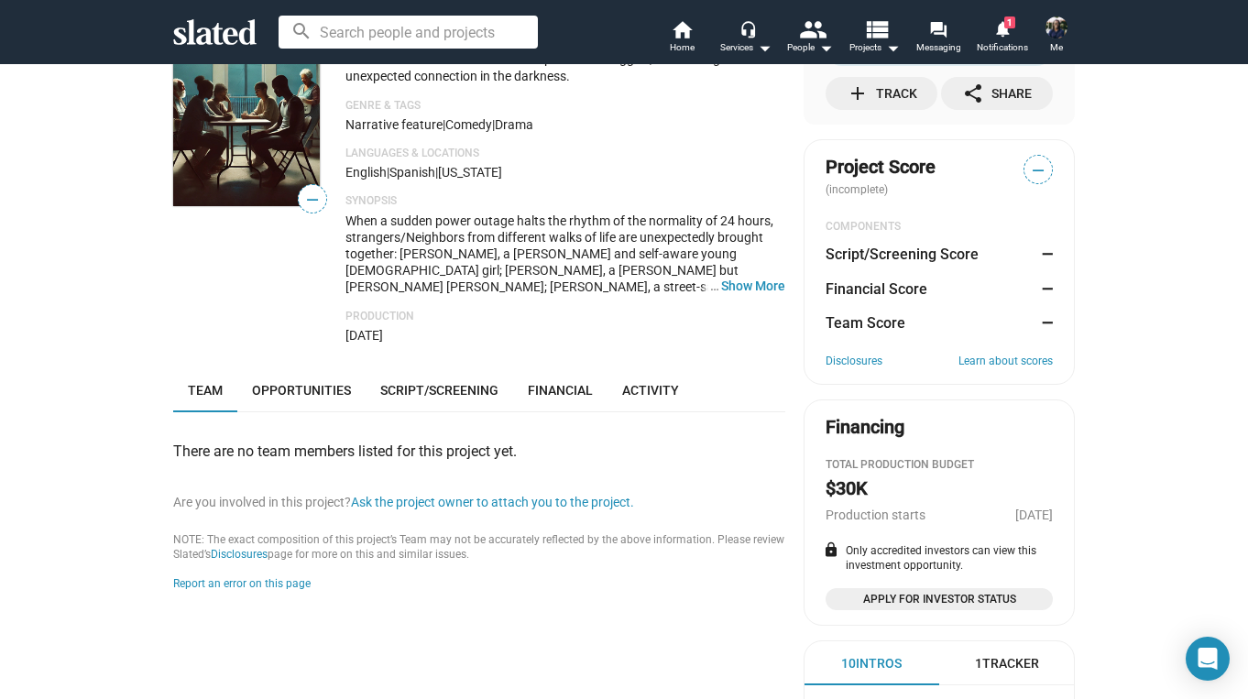
scroll to position [113, 0]
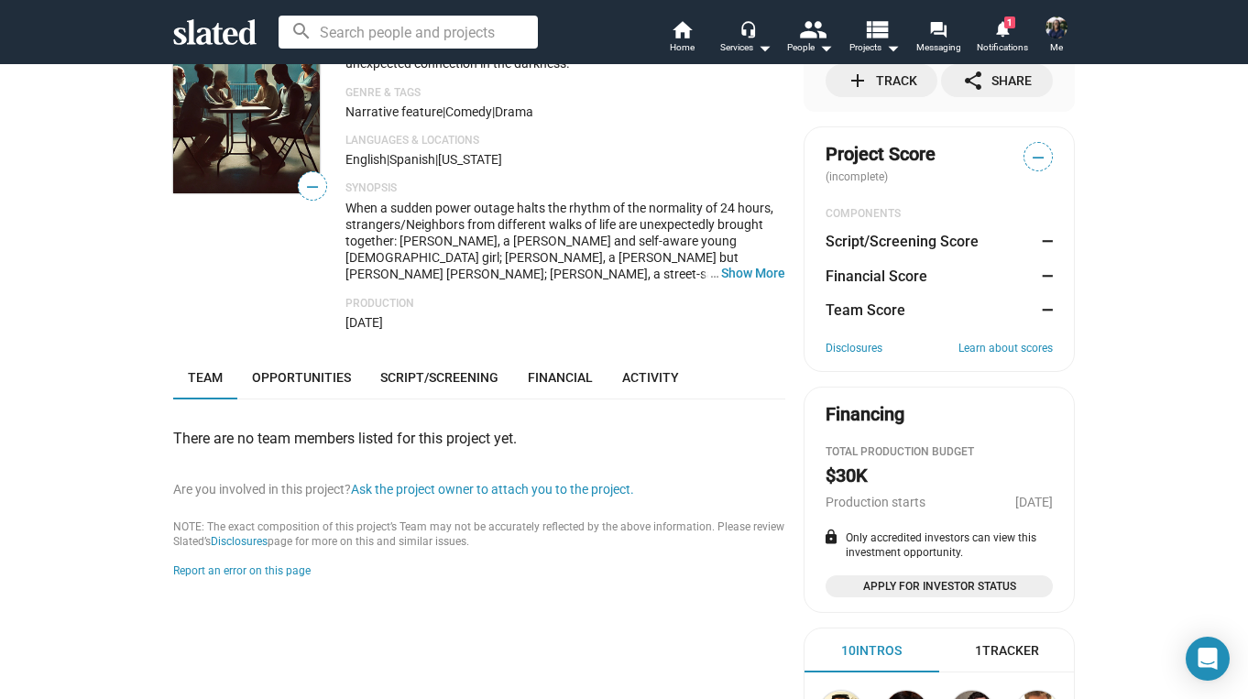
click at [300, 401] on div "There are no team members listed for this project yet. Are you involved in this…" at bounding box center [479, 490] width 612 height 180
click at [305, 388] on link "Opportunities" at bounding box center [301, 378] width 128 height 44
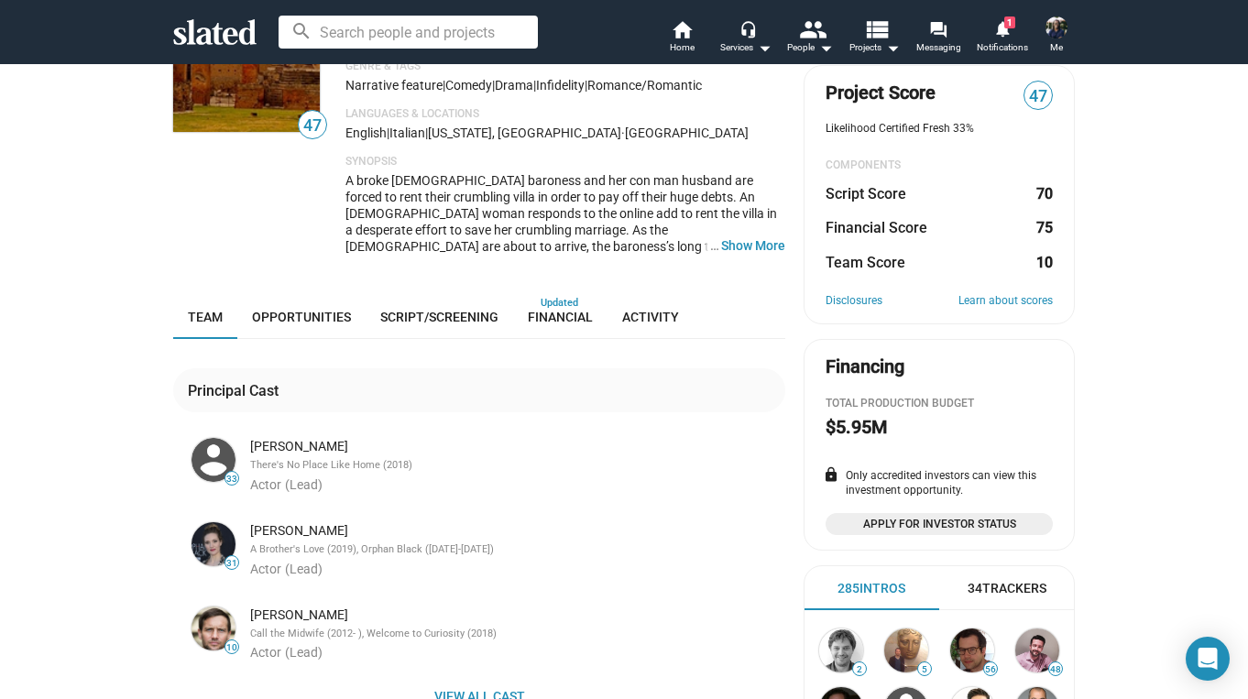
scroll to position [179, 0]
